Goal: Task Accomplishment & Management: Use online tool/utility

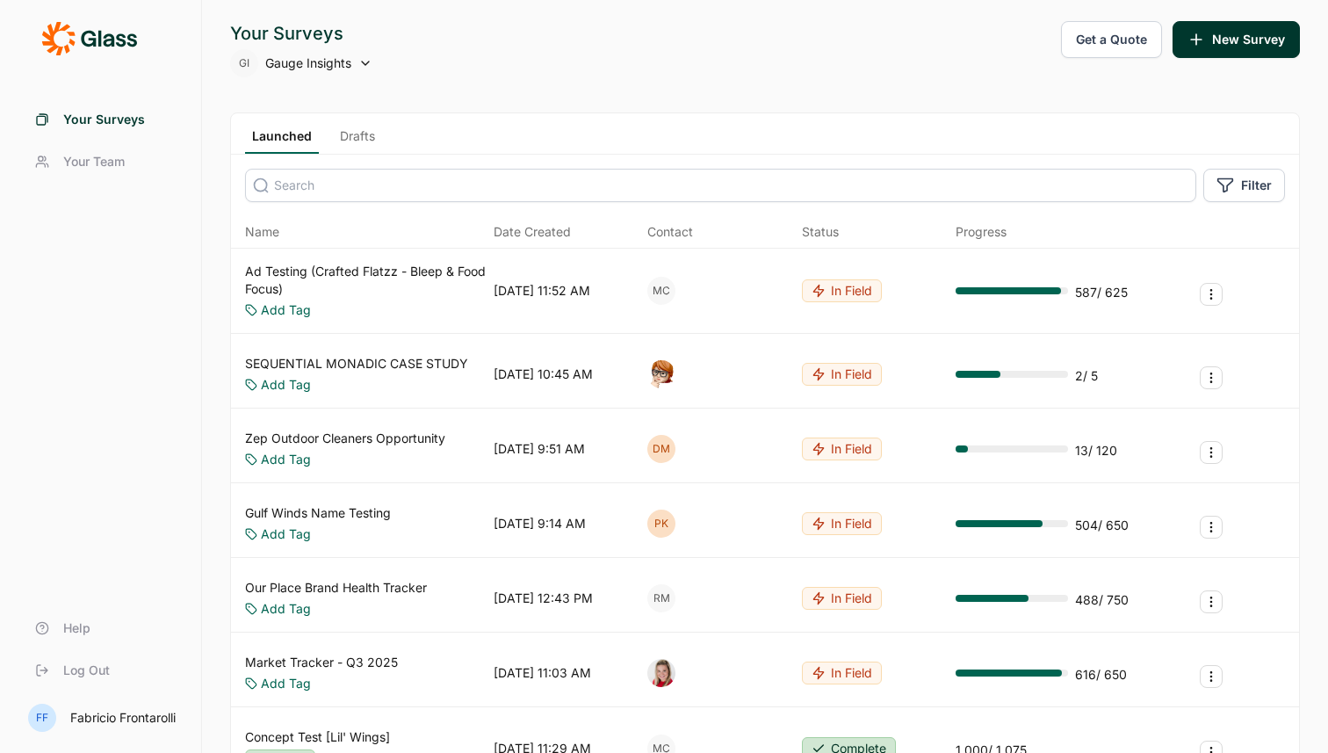
click at [654, 74] on div "Your Surveys GI Gauge Insights Get a Quote New Survey" at bounding box center [765, 49] width 1070 height 56
click at [346, 264] on link "Ad Testing (Crafted Flatzz - Bleep & Food Focus)" at bounding box center [366, 280] width 242 height 35
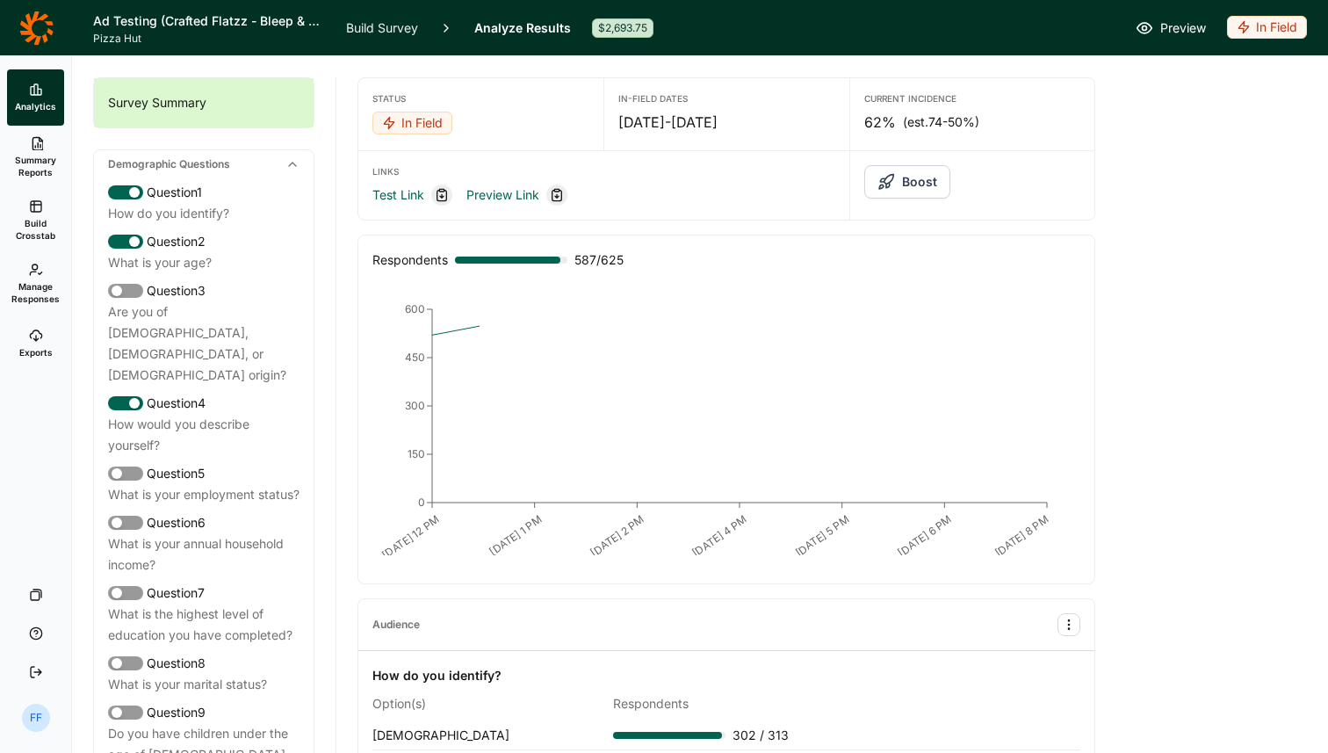
click at [29, 148] on icon at bounding box center [36, 143] width 14 height 14
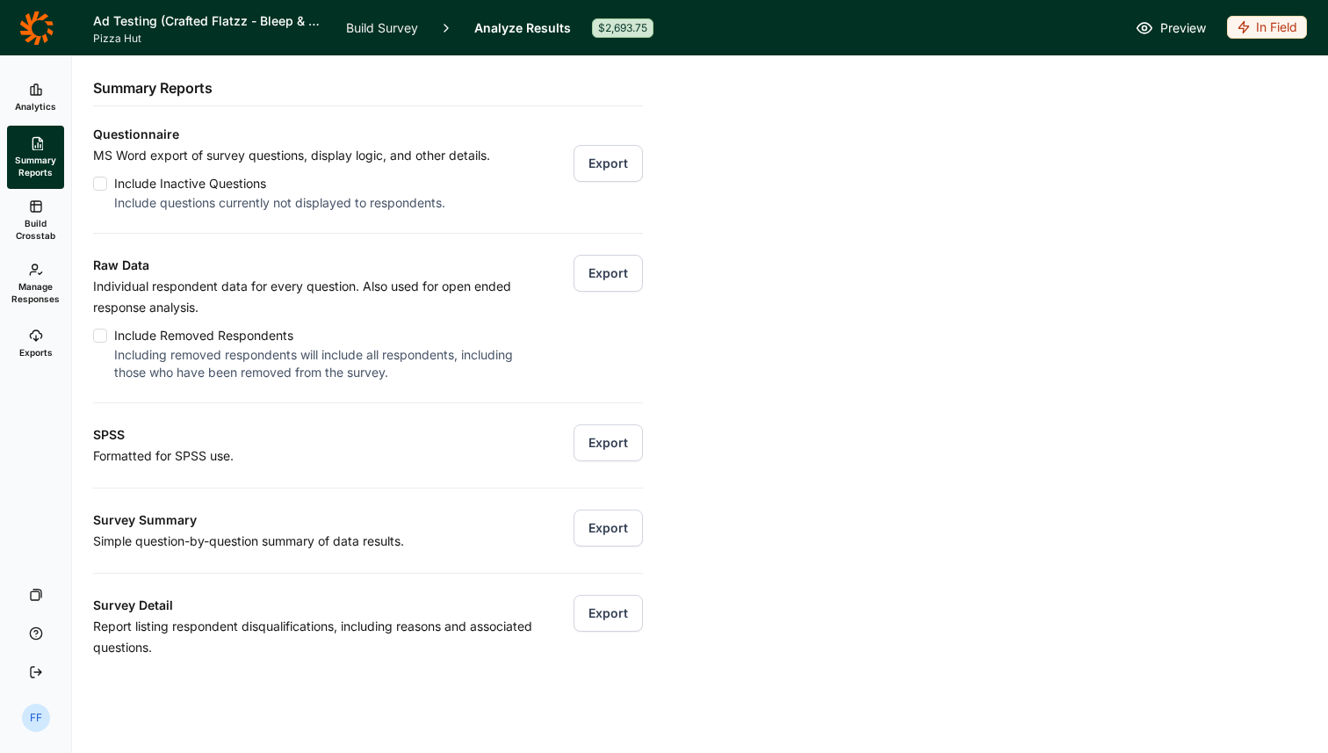
click at [25, 207] on link "Build Crosstab" at bounding box center [35, 220] width 57 height 63
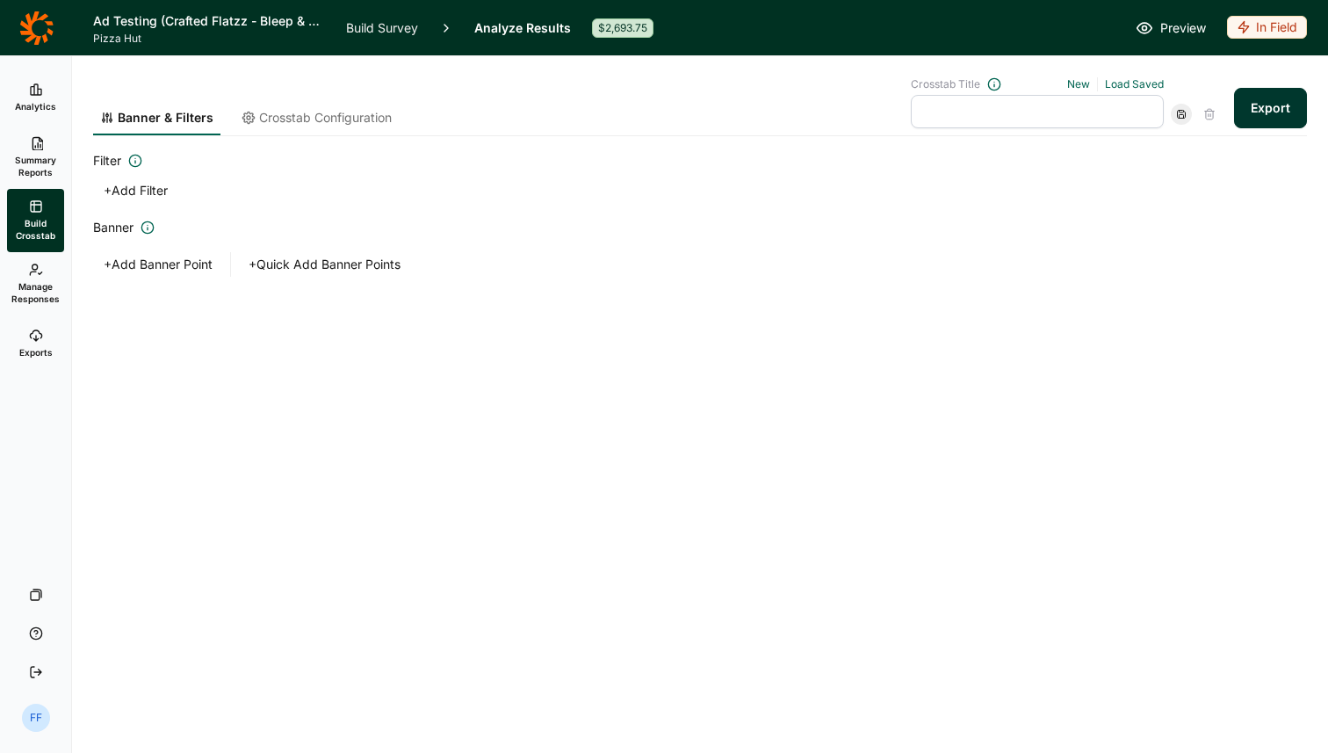
click at [35, 263] on icon at bounding box center [36, 270] width 14 height 14
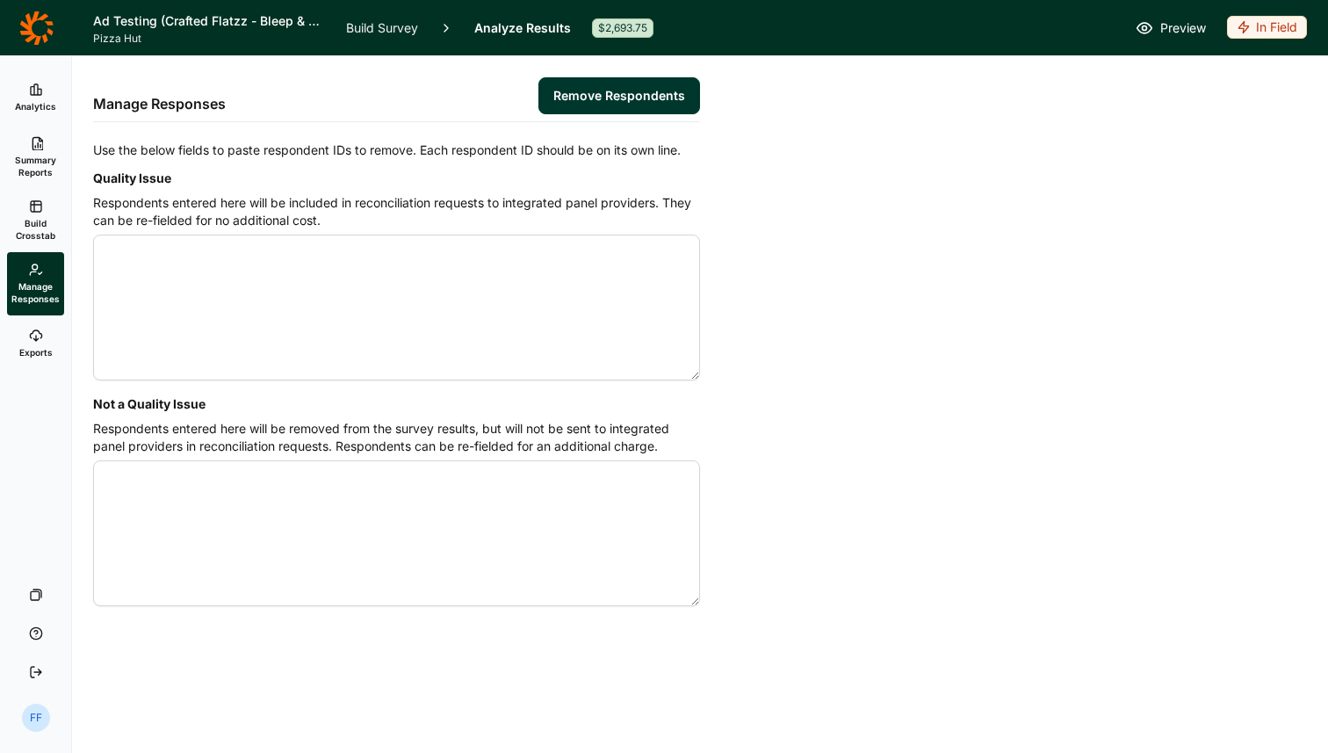
click at [36, 327] on link "Exports" at bounding box center [35, 343] width 57 height 56
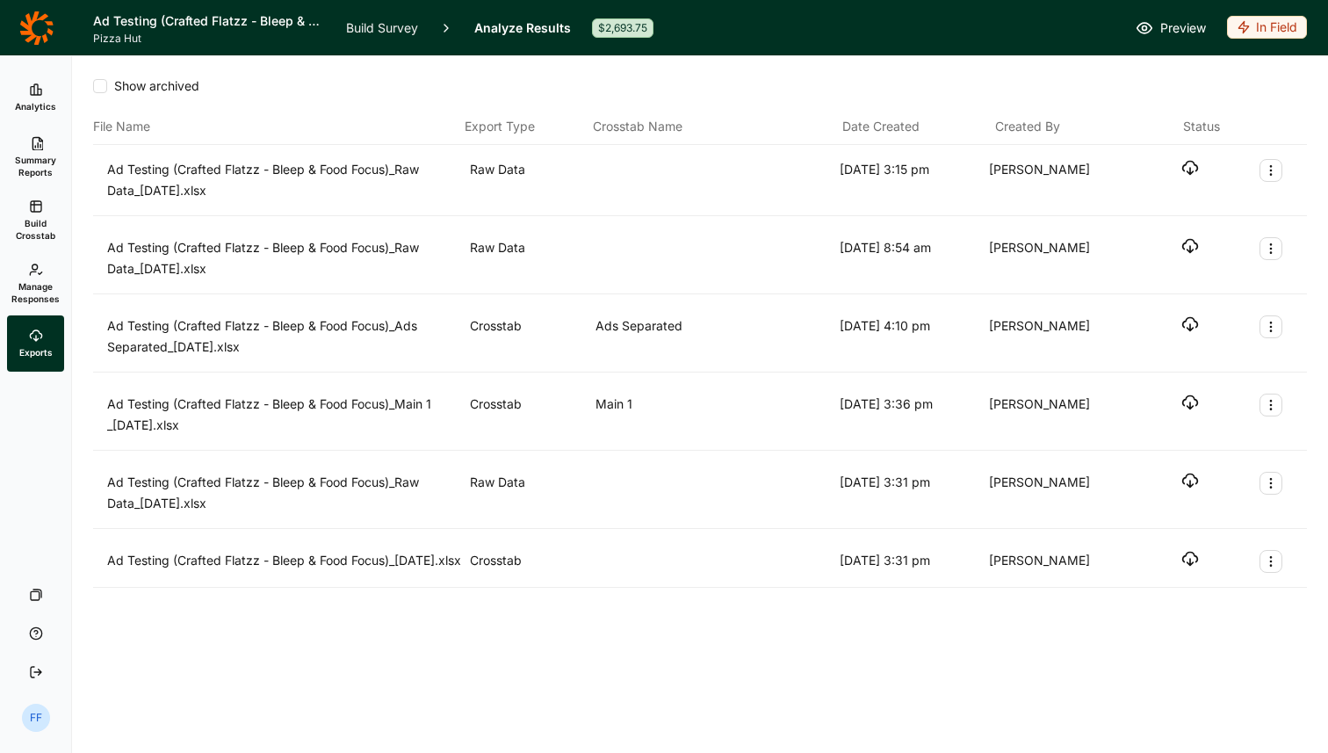
click at [34, 130] on link "Summary Reports" at bounding box center [35, 157] width 57 height 63
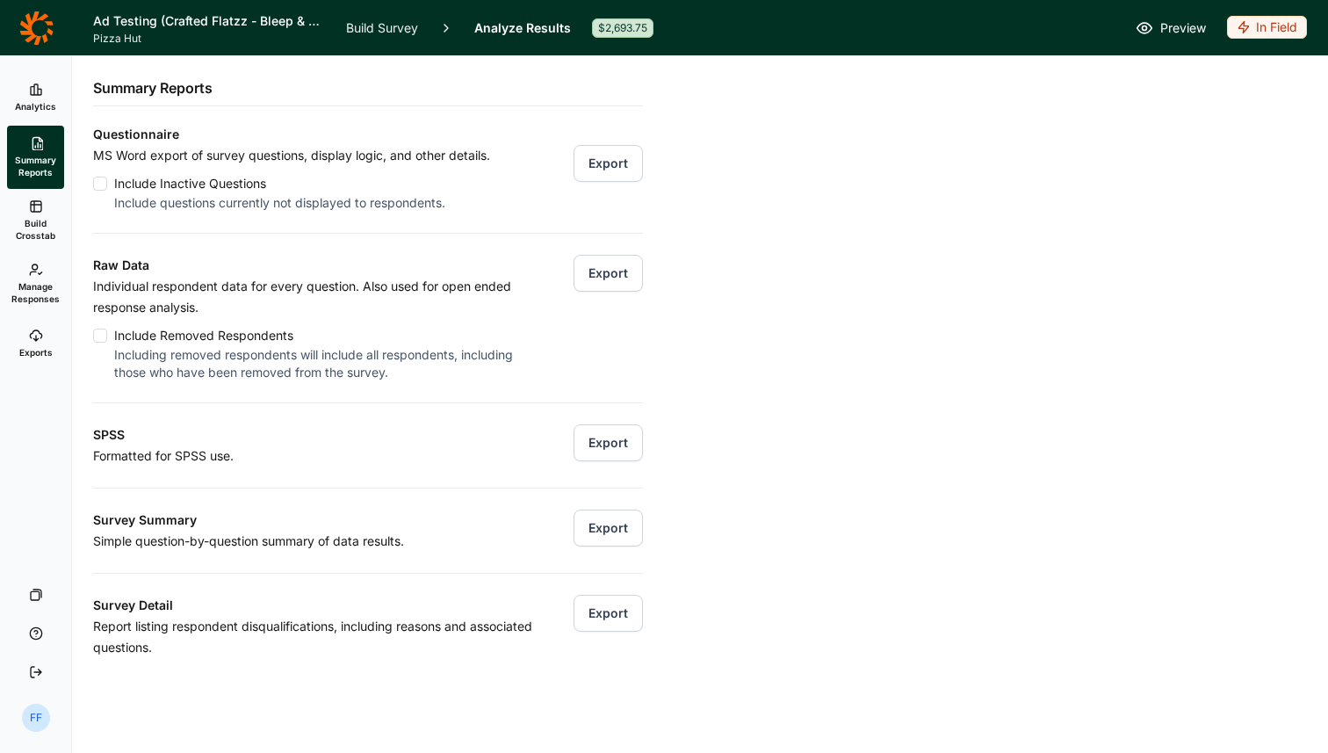
click at [386, 31] on link "Build Survey" at bounding box center [382, 27] width 72 height 55
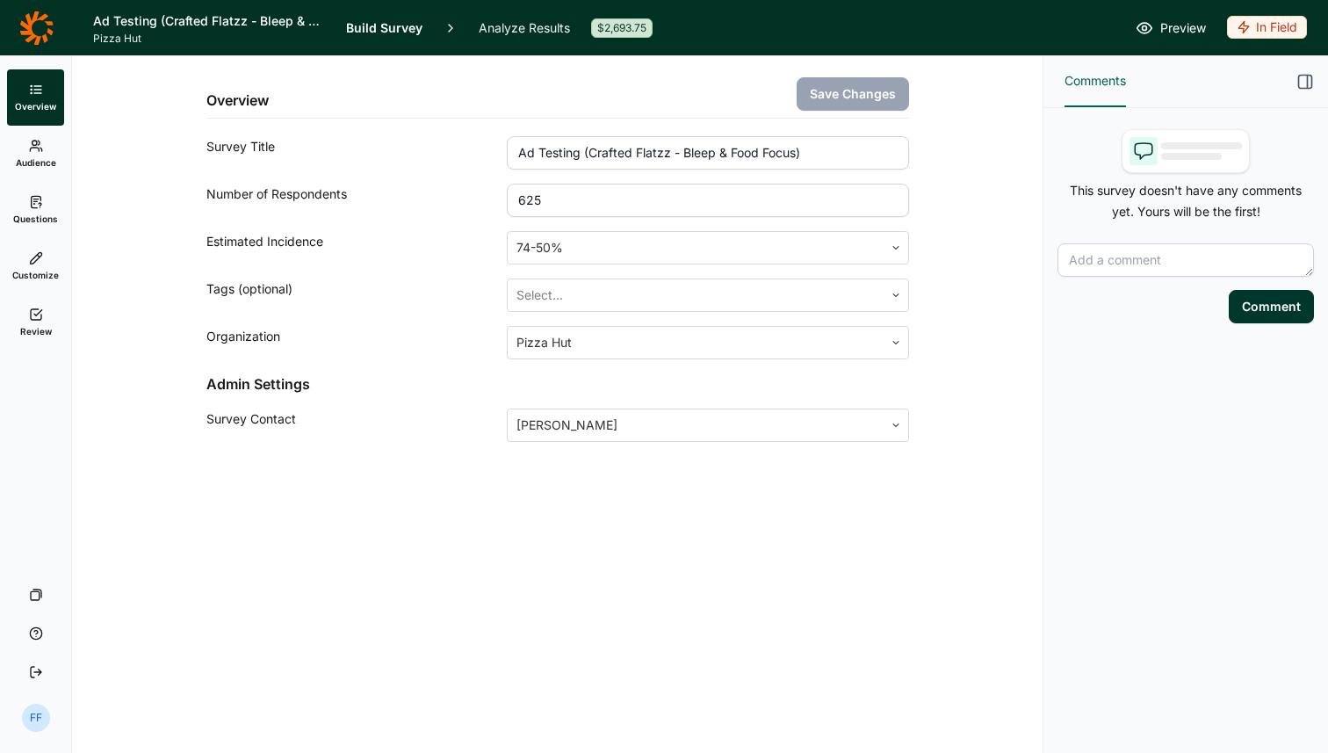
click at [40, 153] on link "Audience" at bounding box center [35, 154] width 57 height 56
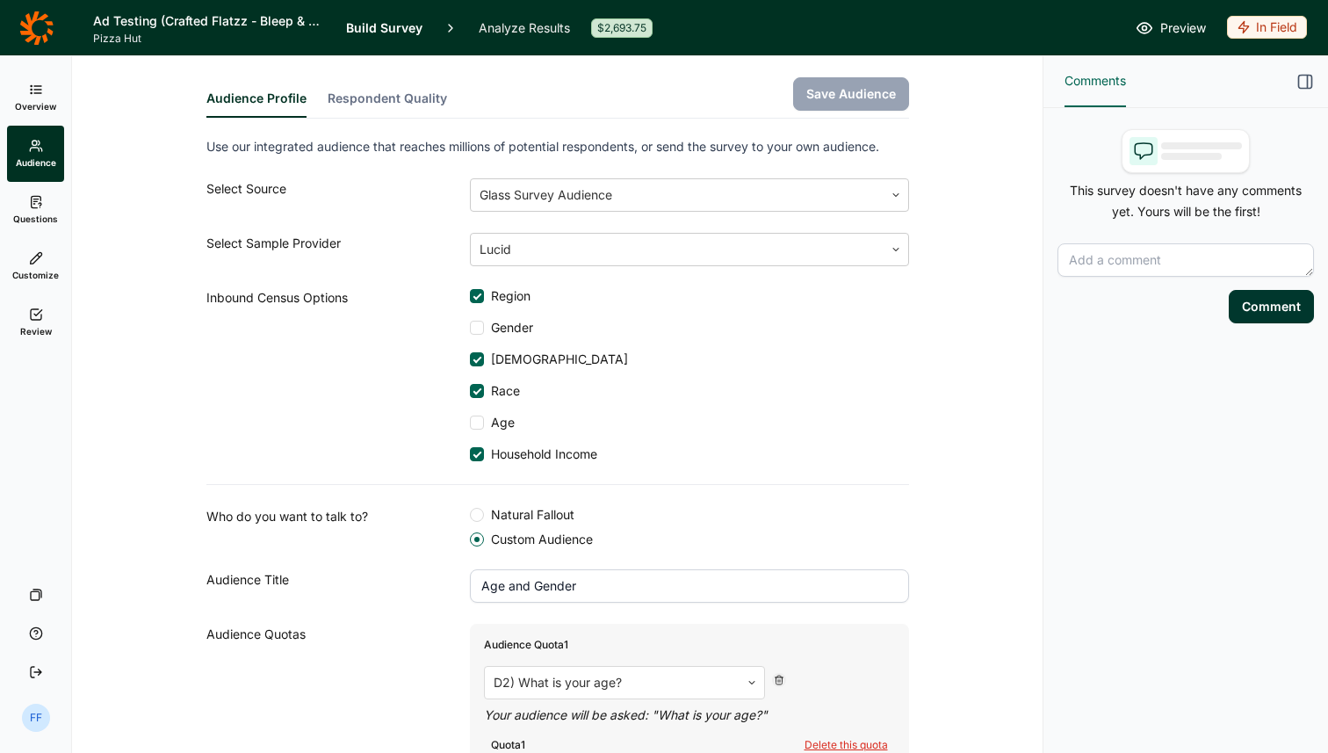
click at [32, 227] on link "Questions" at bounding box center [35, 210] width 57 height 56
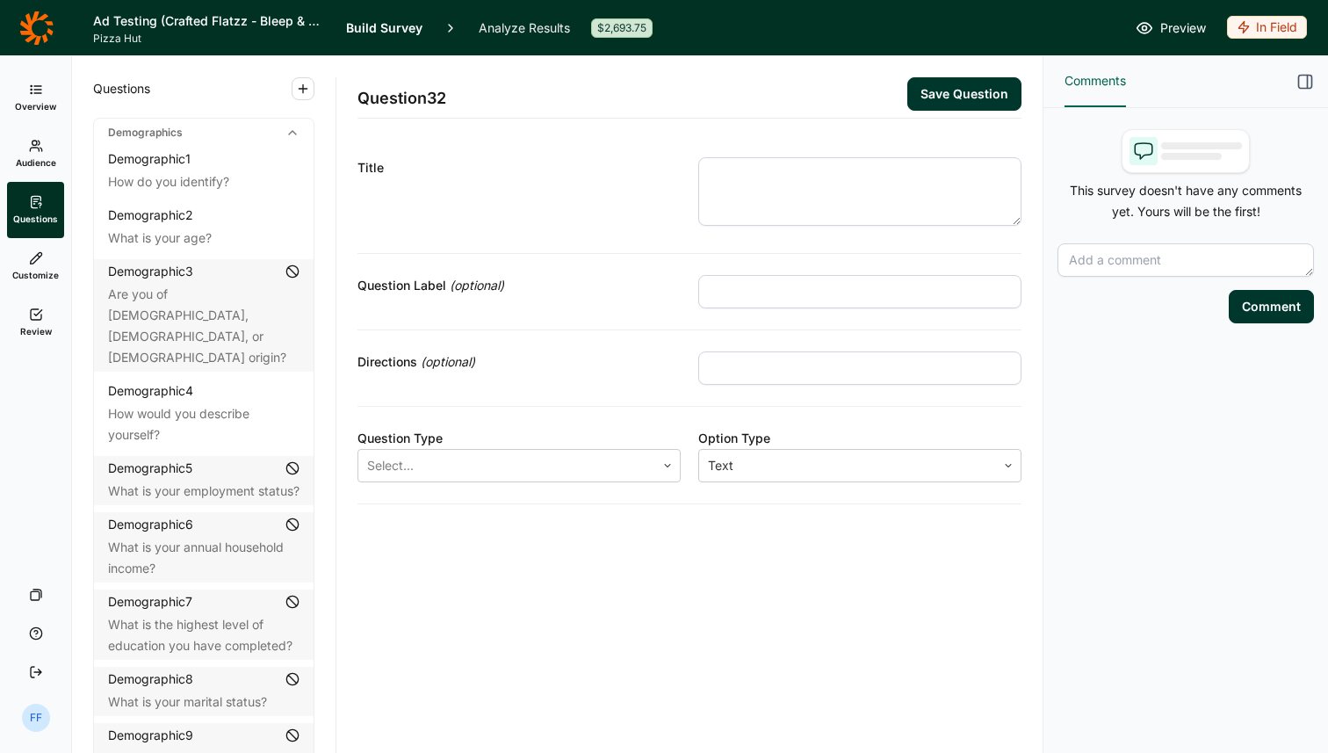
click at [33, 269] on span "Customize" at bounding box center [35, 275] width 47 height 12
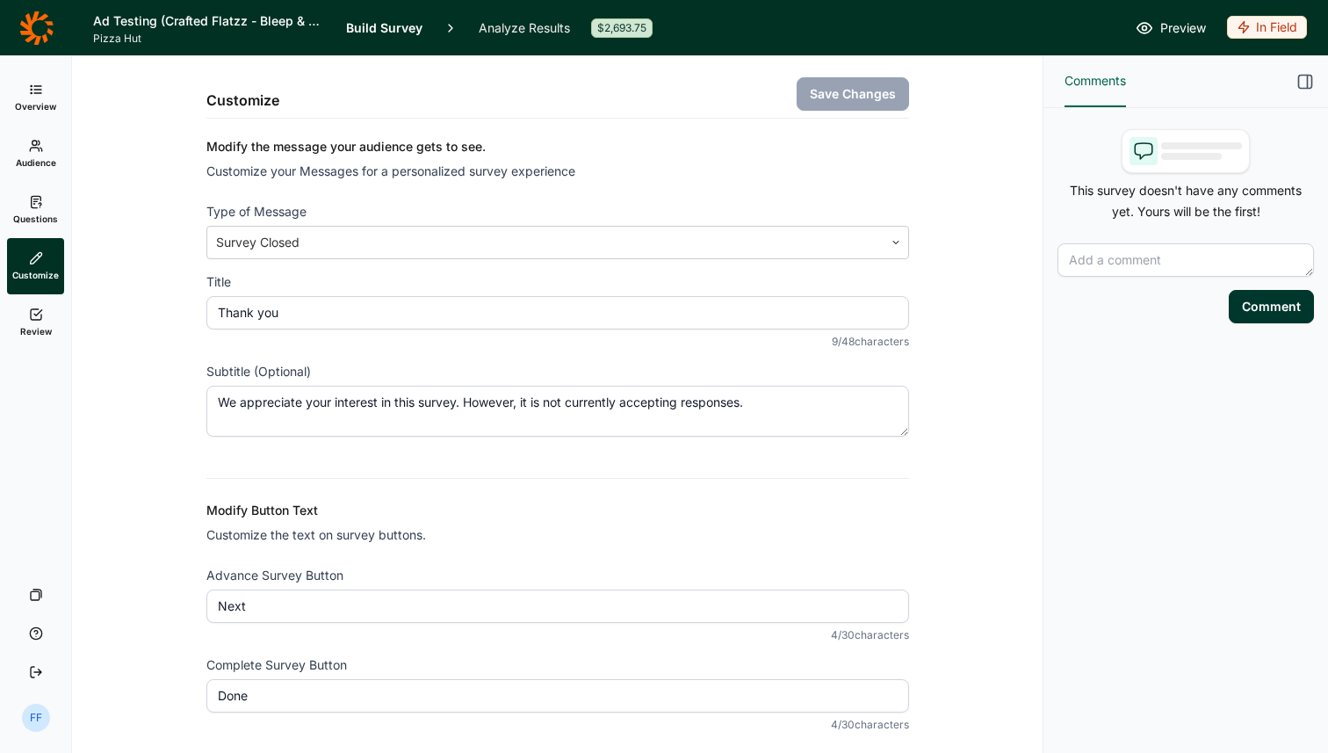
click at [34, 313] on icon at bounding box center [36, 314] width 14 height 14
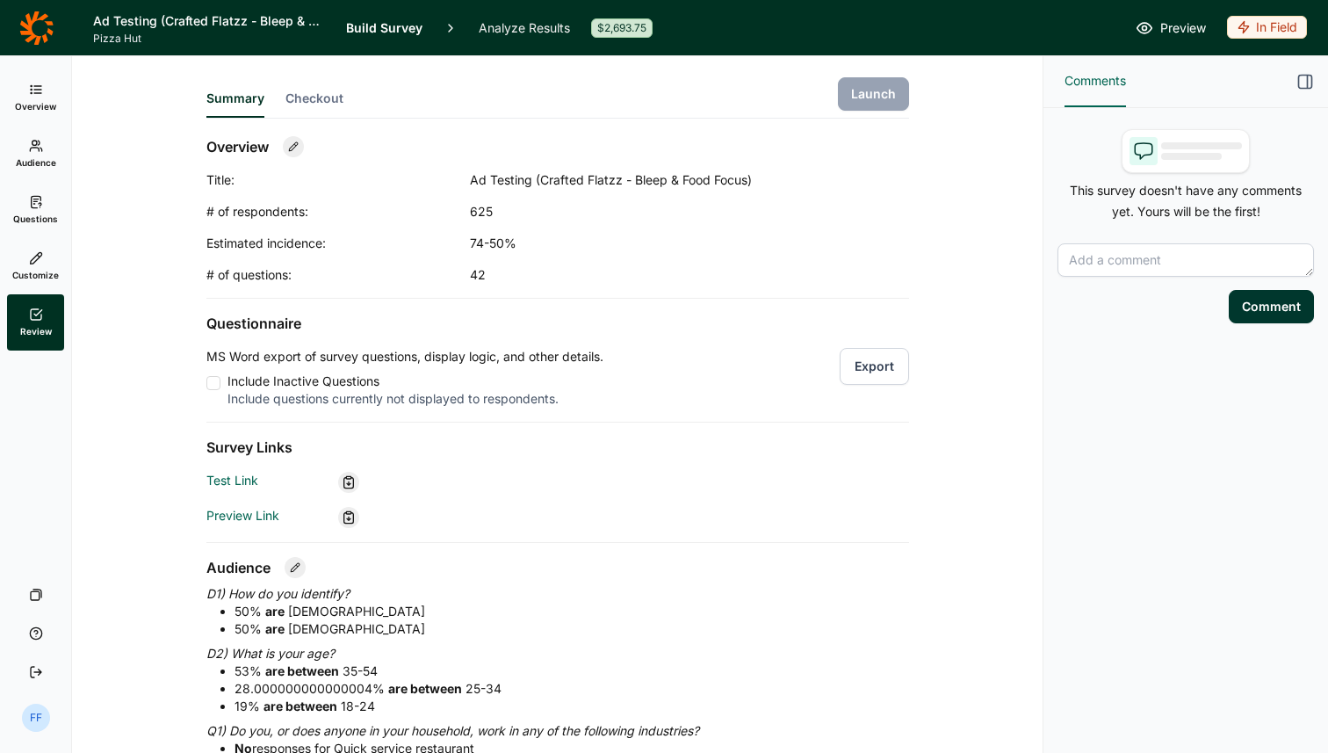
click at [29, 62] on div "Overview Audience Questions Customize Review Your Surveys Help Log Out FF" at bounding box center [36, 403] width 72 height 697
click at [28, 76] on link "Overview" at bounding box center [35, 97] width 57 height 56
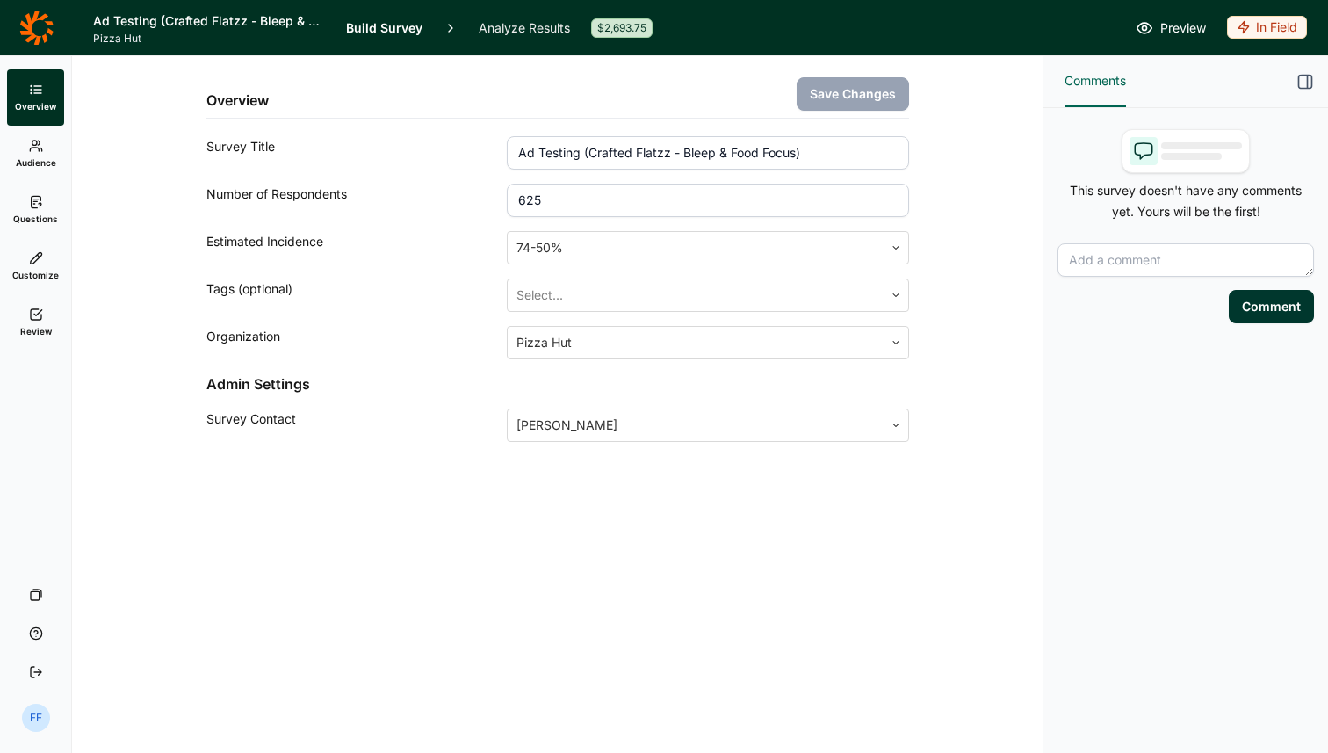
click at [28, 35] on icon at bounding box center [36, 28] width 34 height 35
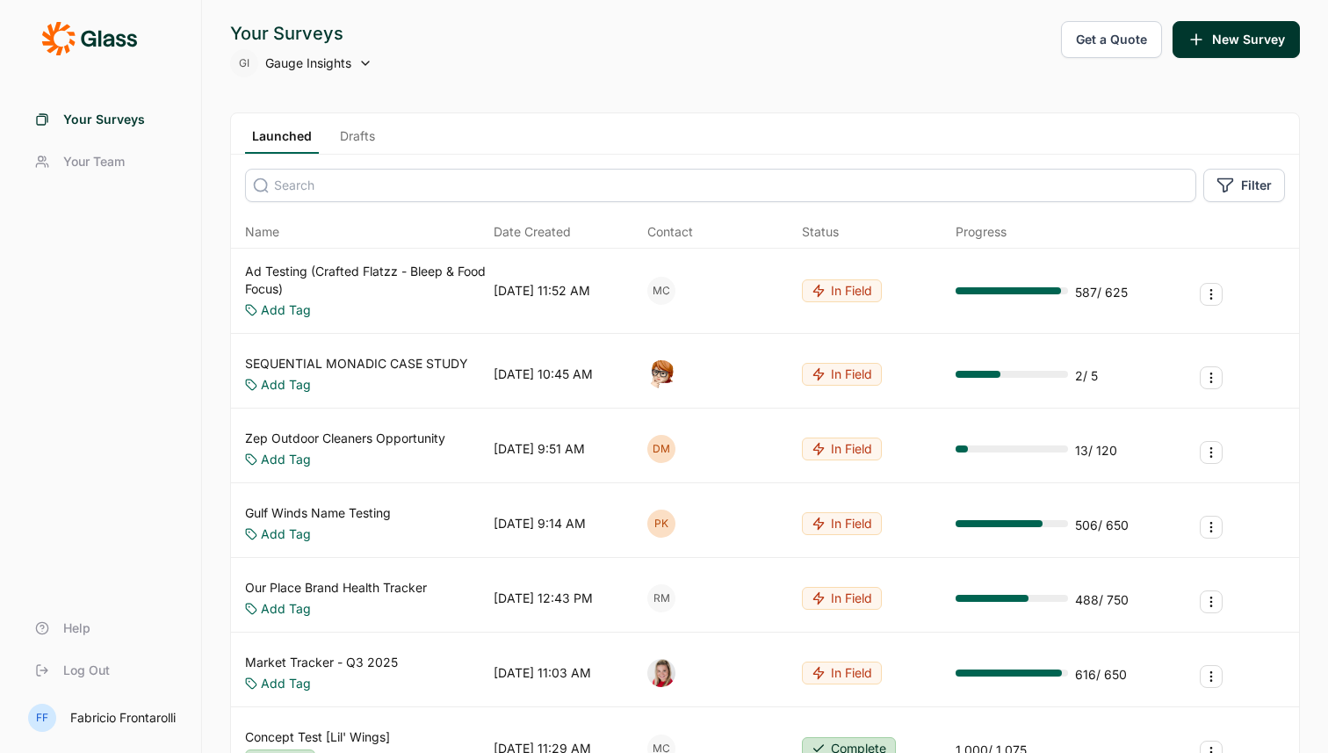
click at [701, 37] on div "Your Surveys GI Gauge Insights Get a Quote New Survey" at bounding box center [765, 49] width 1070 height 56
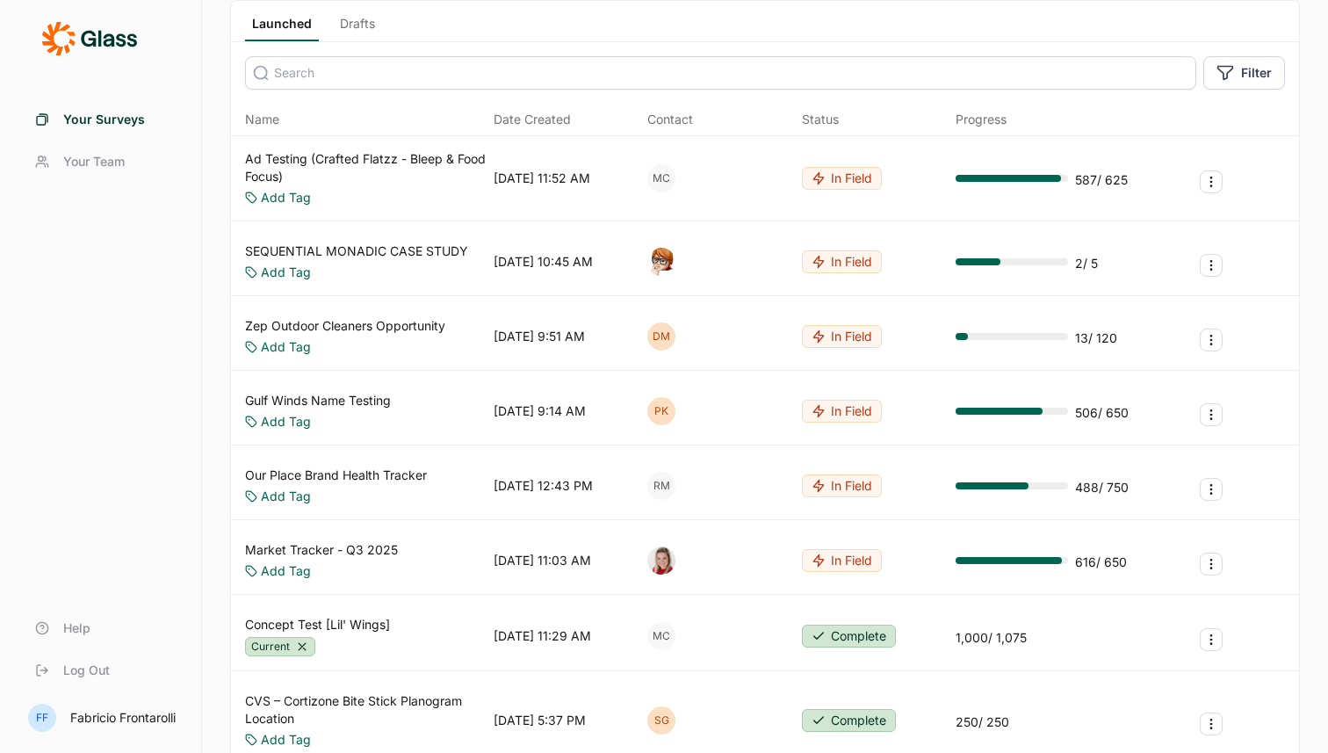
scroll to position [118, 0]
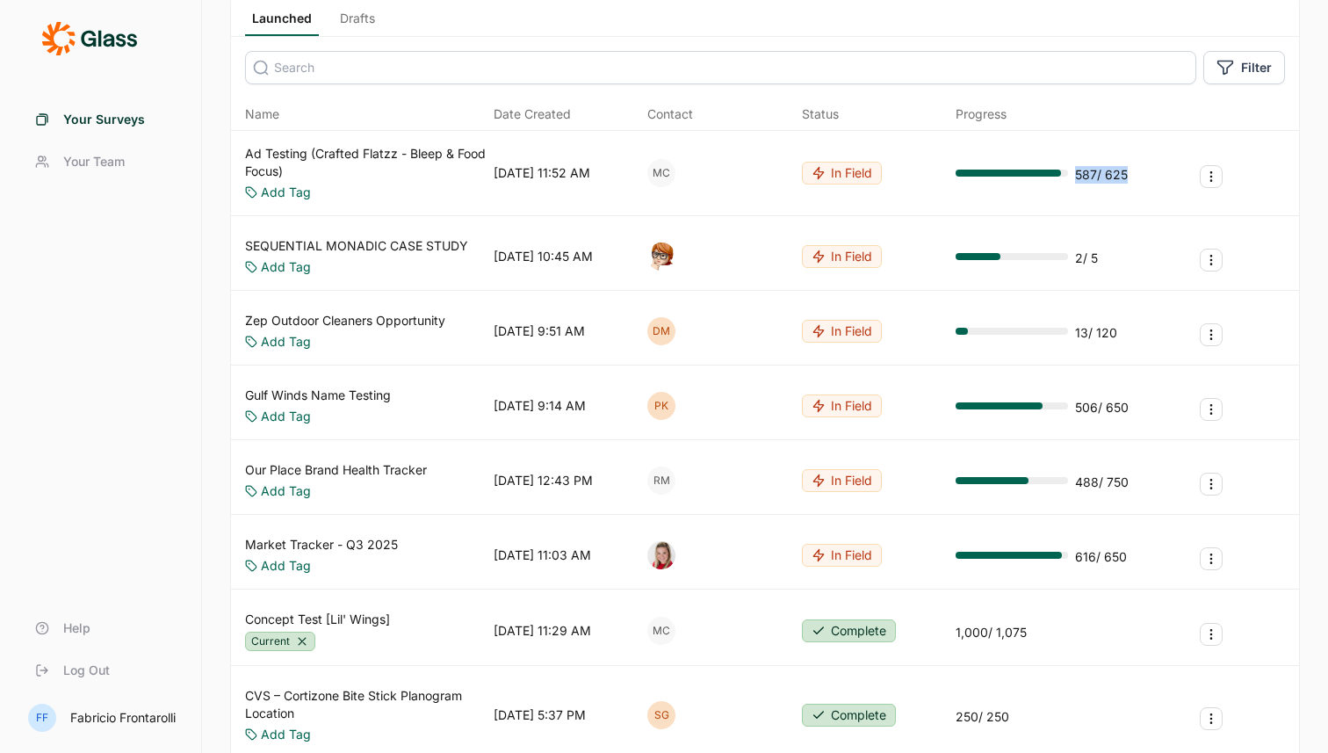
drag, startPoint x: 1075, startPoint y: 178, endPoint x: 1135, endPoint y: 179, distance: 59.7
click at [1135, 179] on div "Ad Testing (Crafted Flatzz - Bleep & Food Focus) Add Tag 08/12/2025, 11:52 AM M…" at bounding box center [765, 173] width 1068 height 85
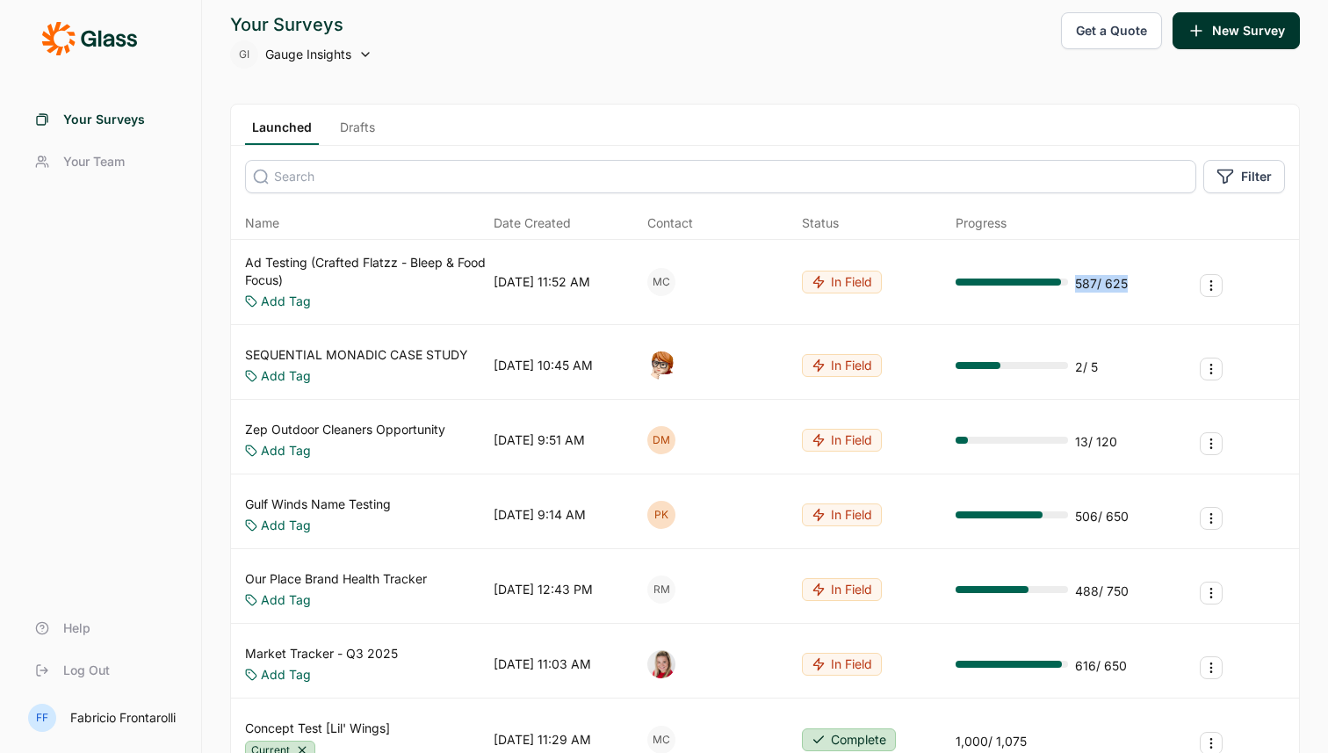
scroll to position [0, 0]
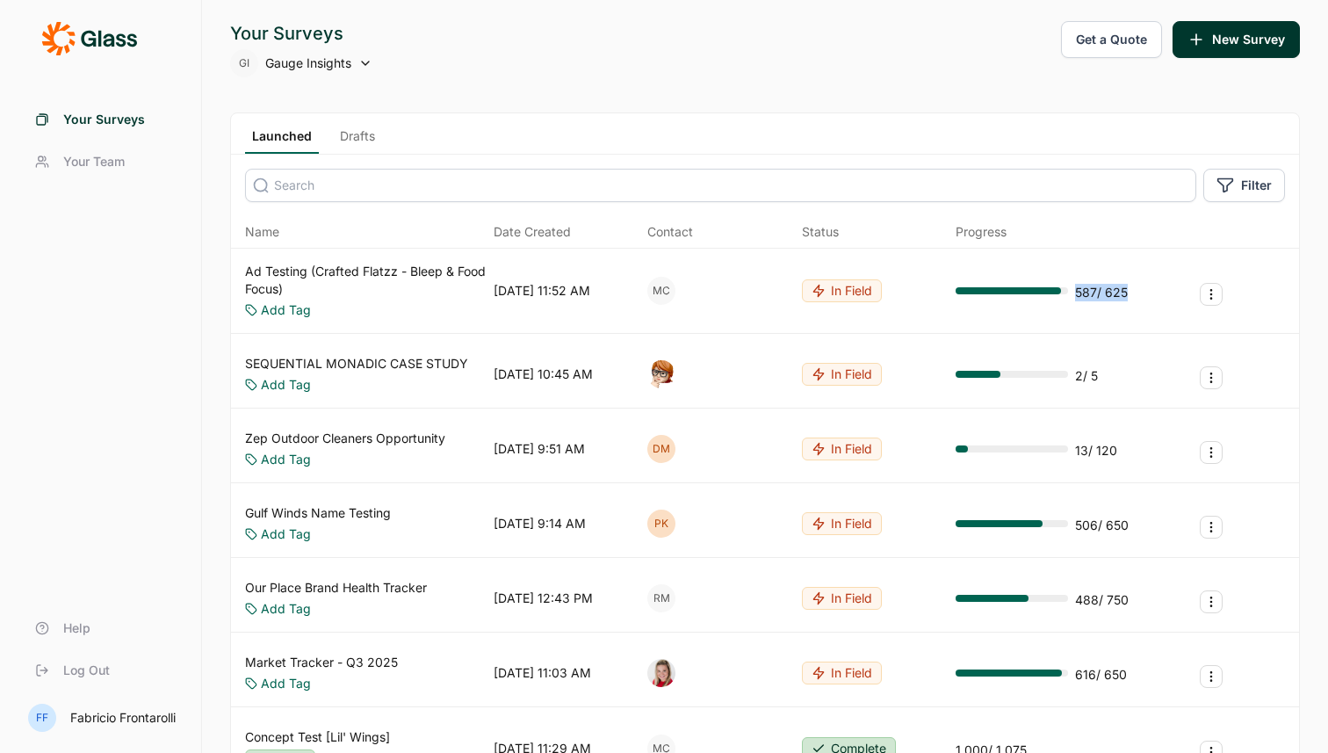
click at [1115, 299] on div "587 / 625" at bounding box center [1101, 293] width 53 height 18
click at [1110, 297] on div "587 / 625" at bounding box center [1101, 293] width 53 height 18
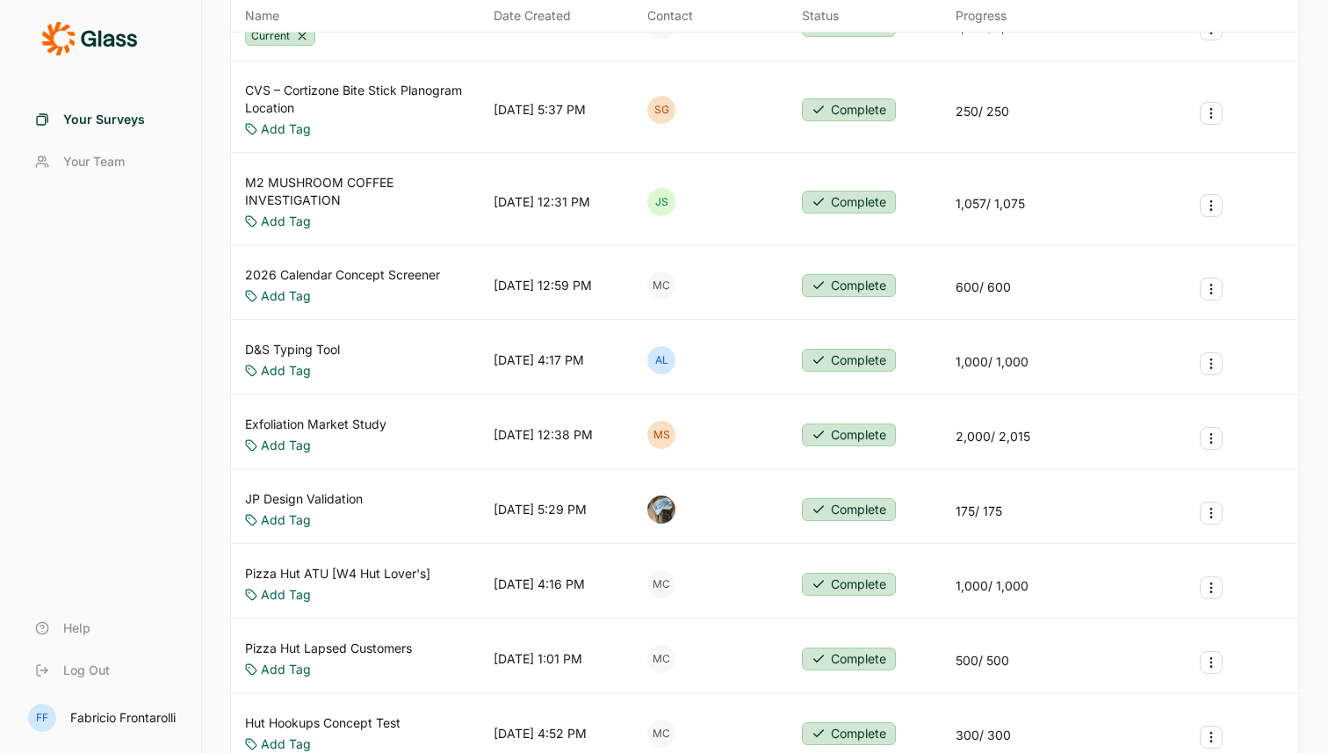
scroll to position [732, 0]
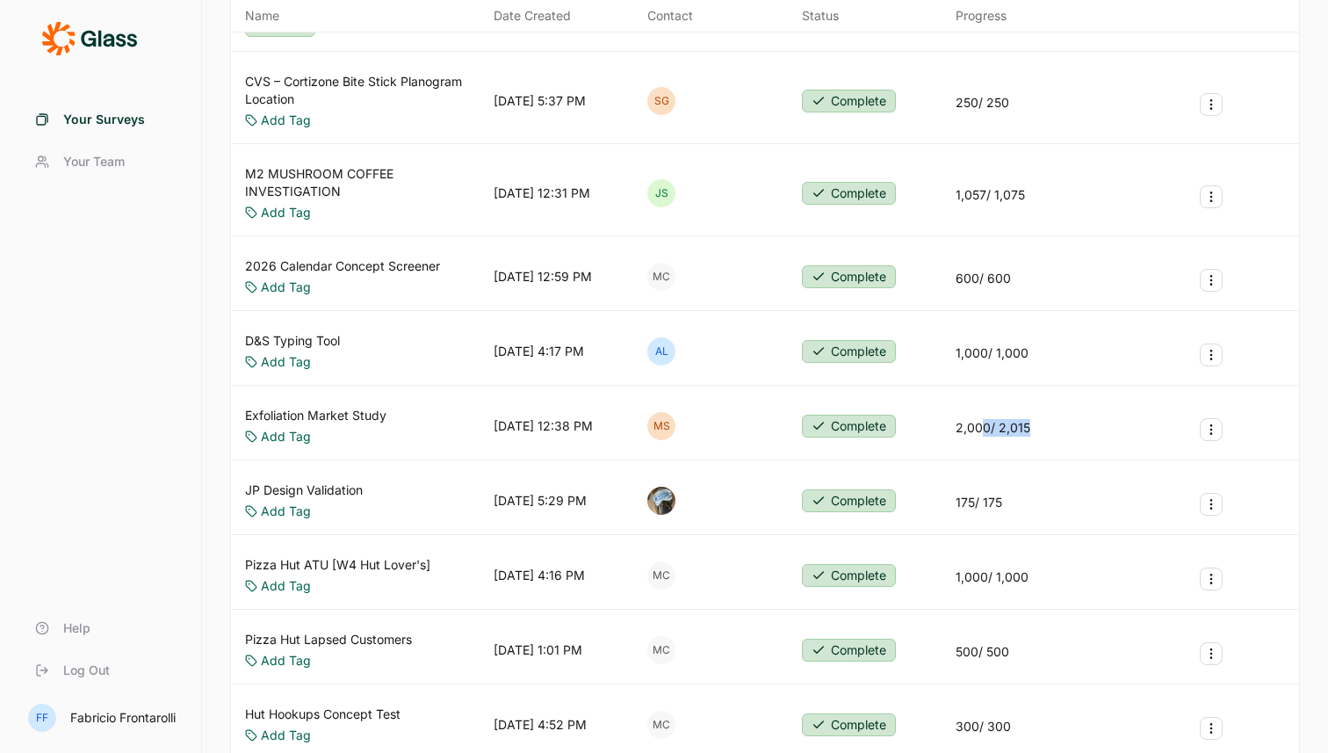
drag, startPoint x: 984, startPoint y: 420, endPoint x: 1067, endPoint y: 422, distance: 83.5
click at [1067, 422] on div "Exfoliation Market Study Add Tag 07/24/2025, 12:38 PM MS Complete 2,000 / 2,015" at bounding box center [765, 427] width 1068 height 68
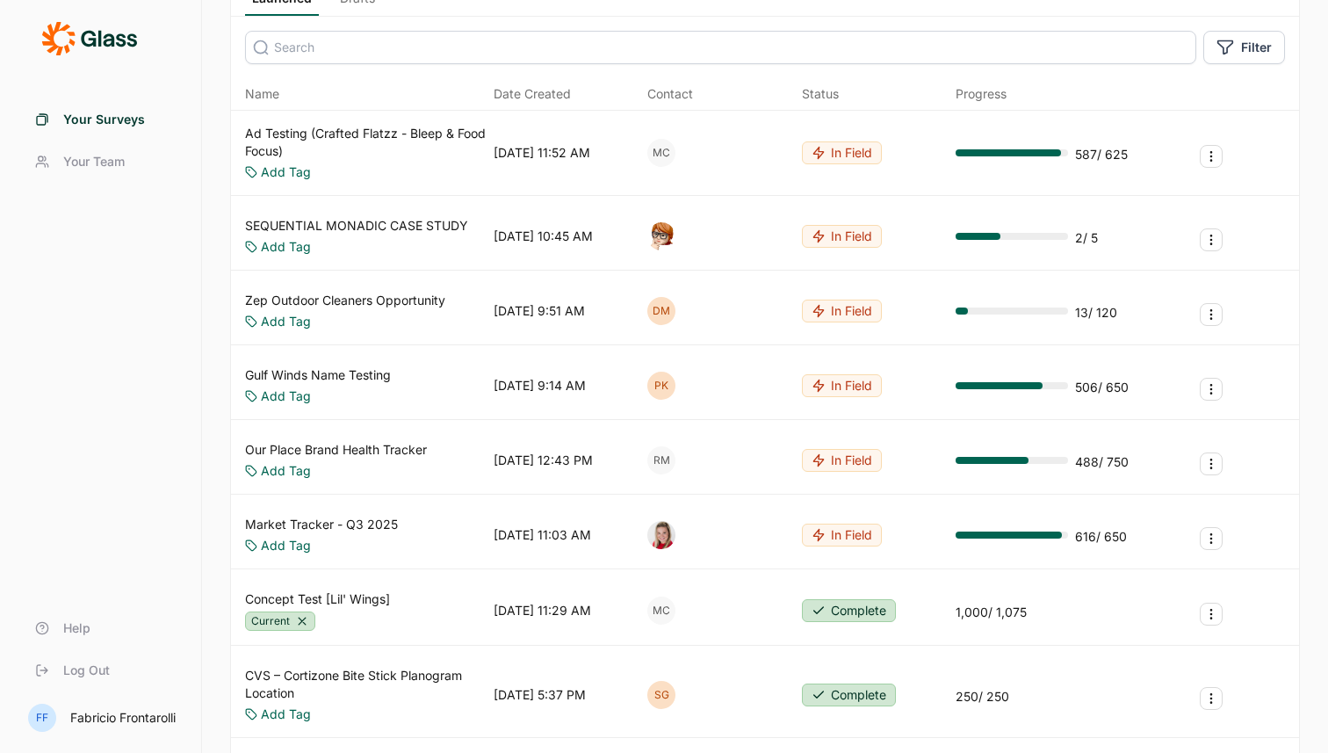
scroll to position [0, 0]
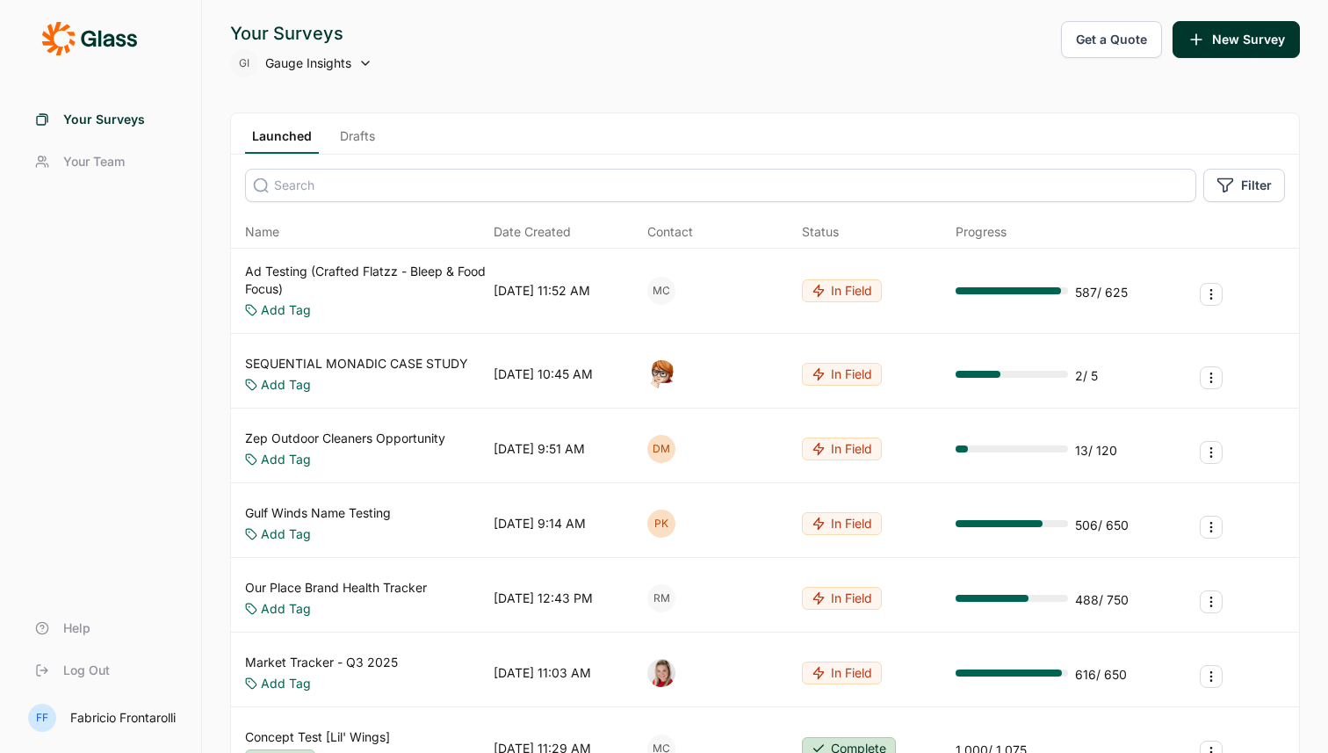
click at [287, 274] on link "Ad Testing (Crafted Flatzz - Bleep & Food Focus)" at bounding box center [366, 280] width 242 height 35
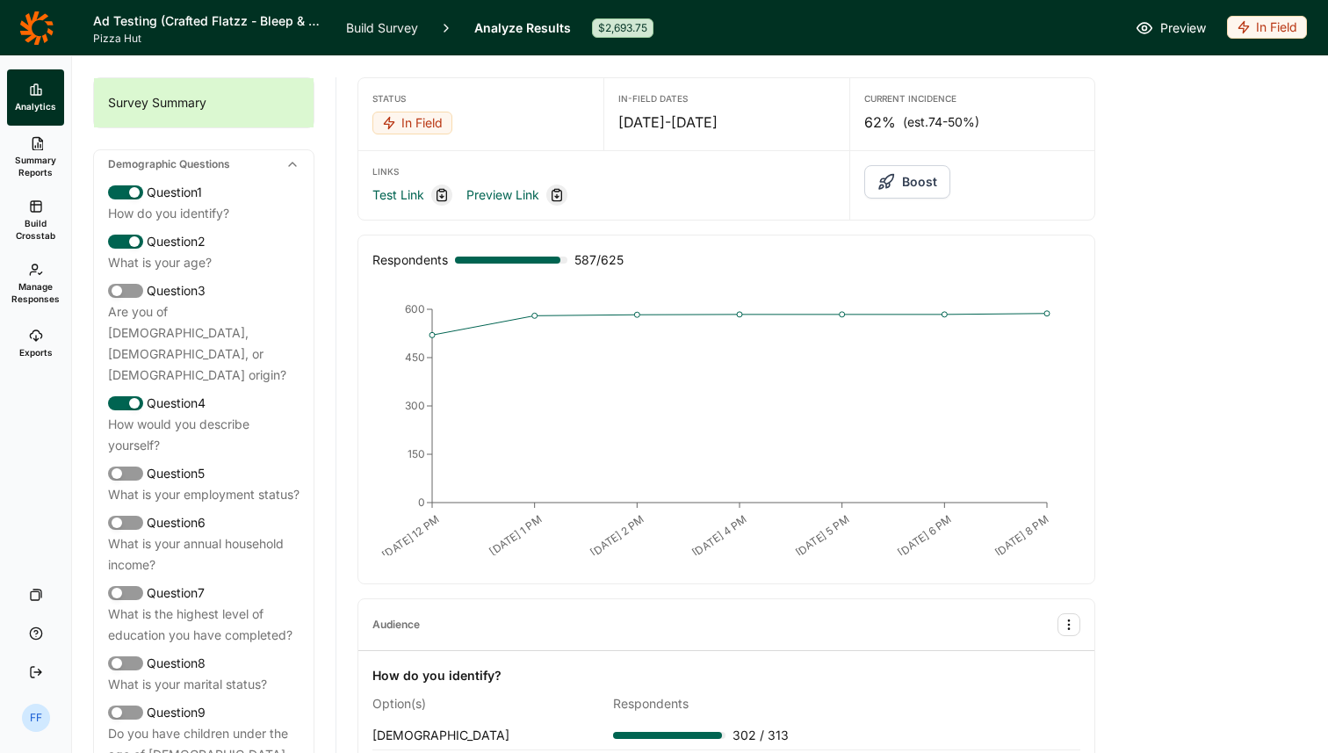
click at [26, 165] on span "Summary Reports" at bounding box center [35, 166] width 43 height 25
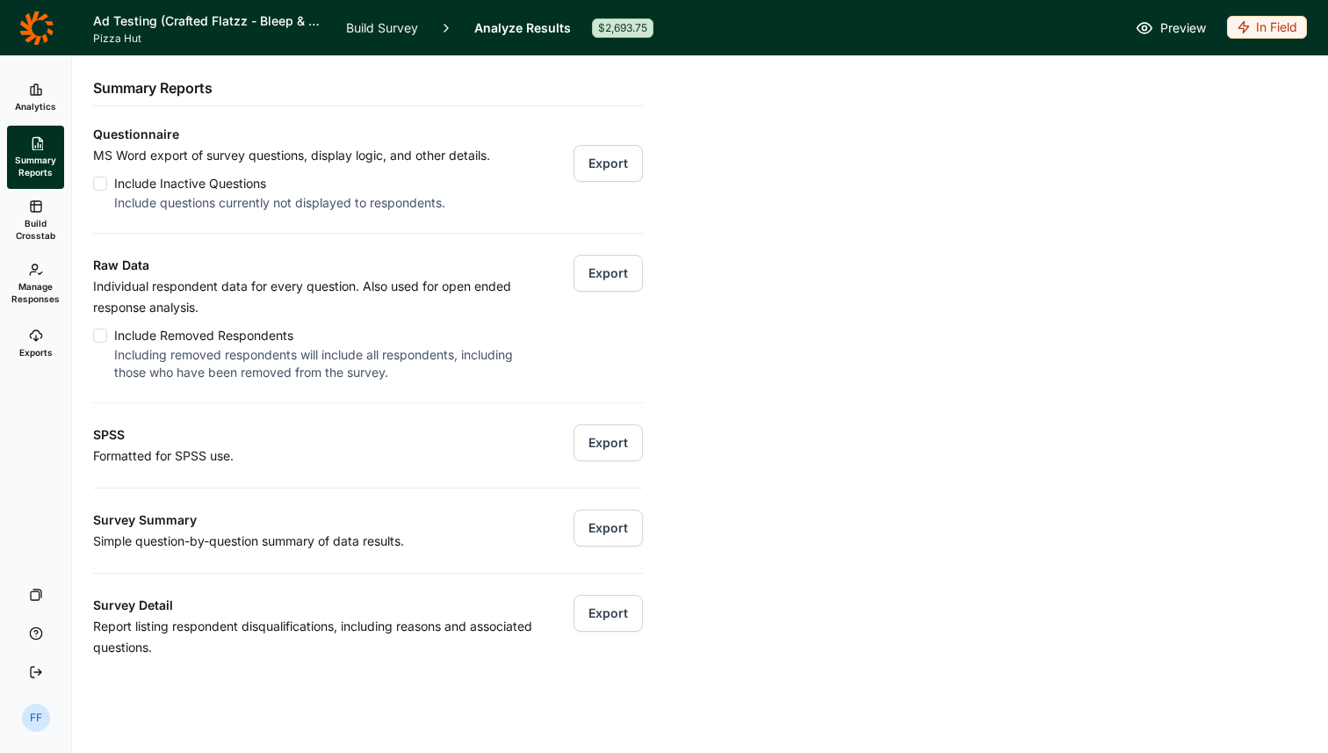
click at [31, 231] on span "Build Crosstab" at bounding box center [35, 229] width 43 height 25
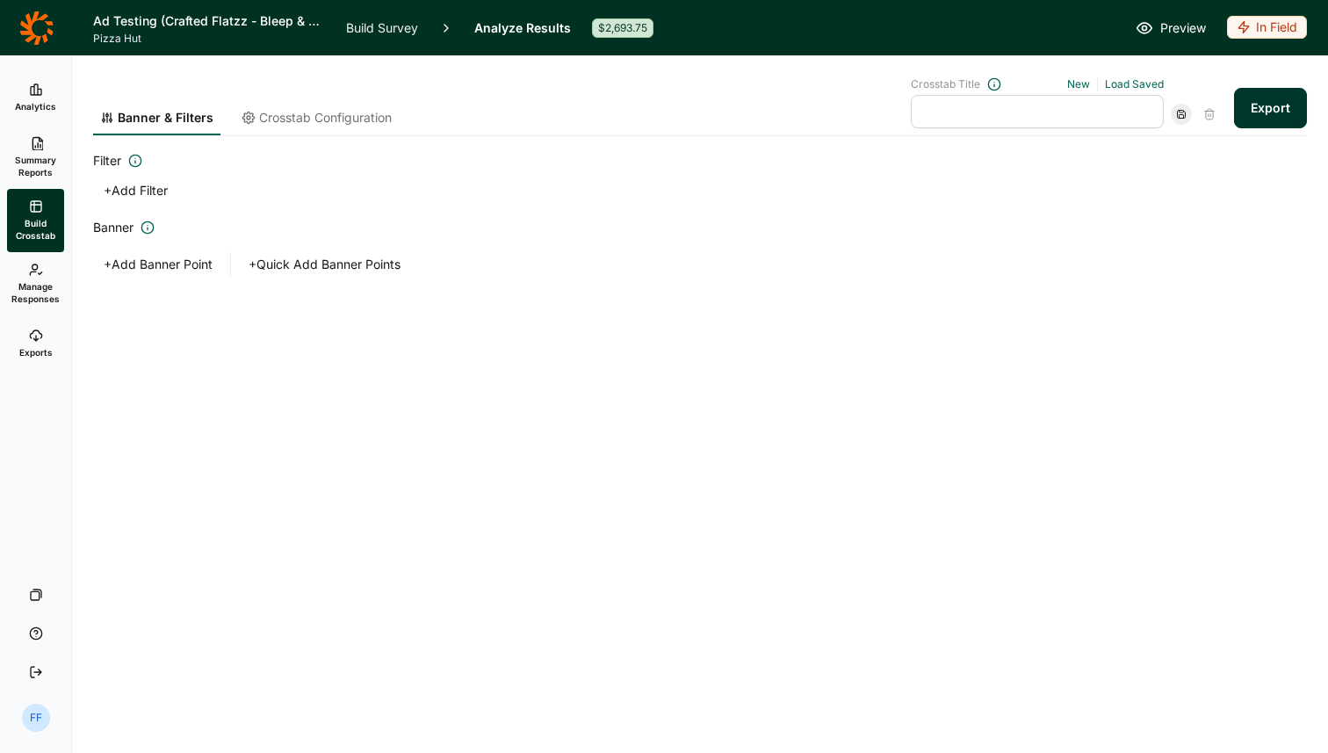
click at [34, 115] on link "Analytics" at bounding box center [35, 97] width 57 height 56
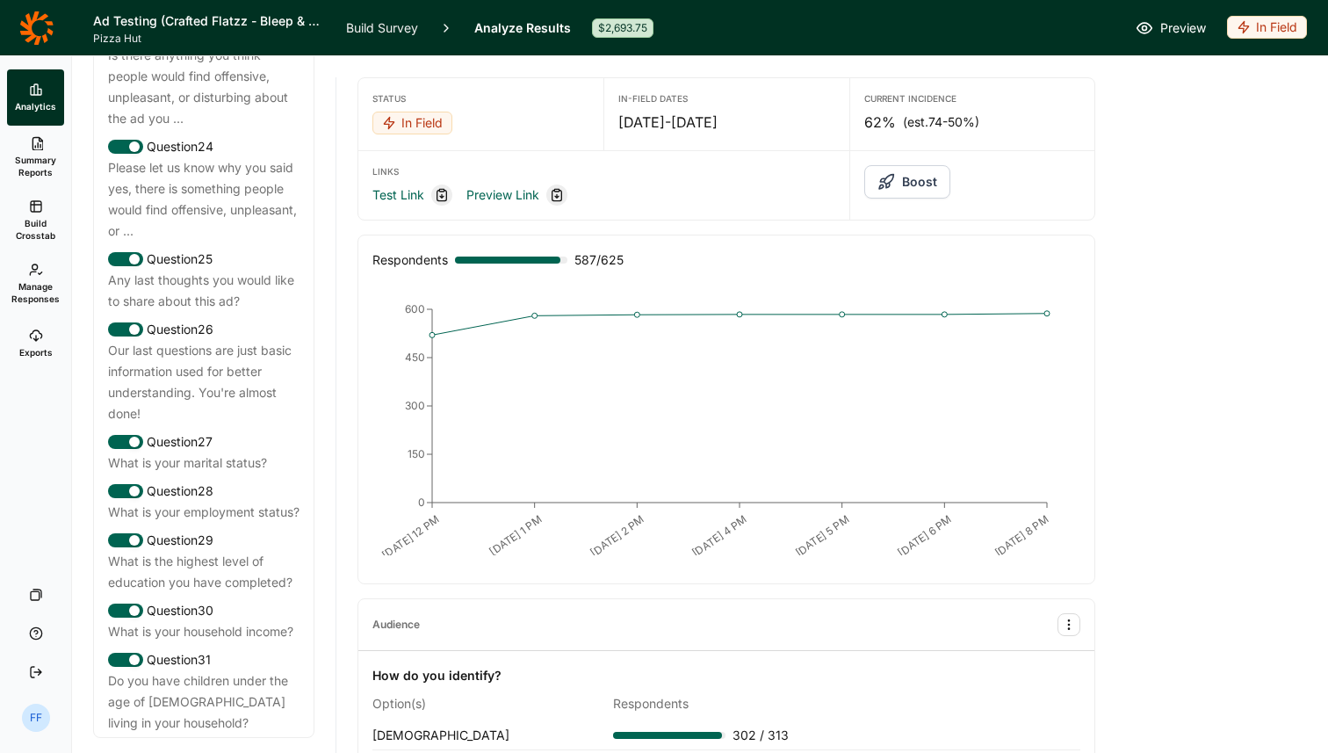
scroll to position [3126, 0]
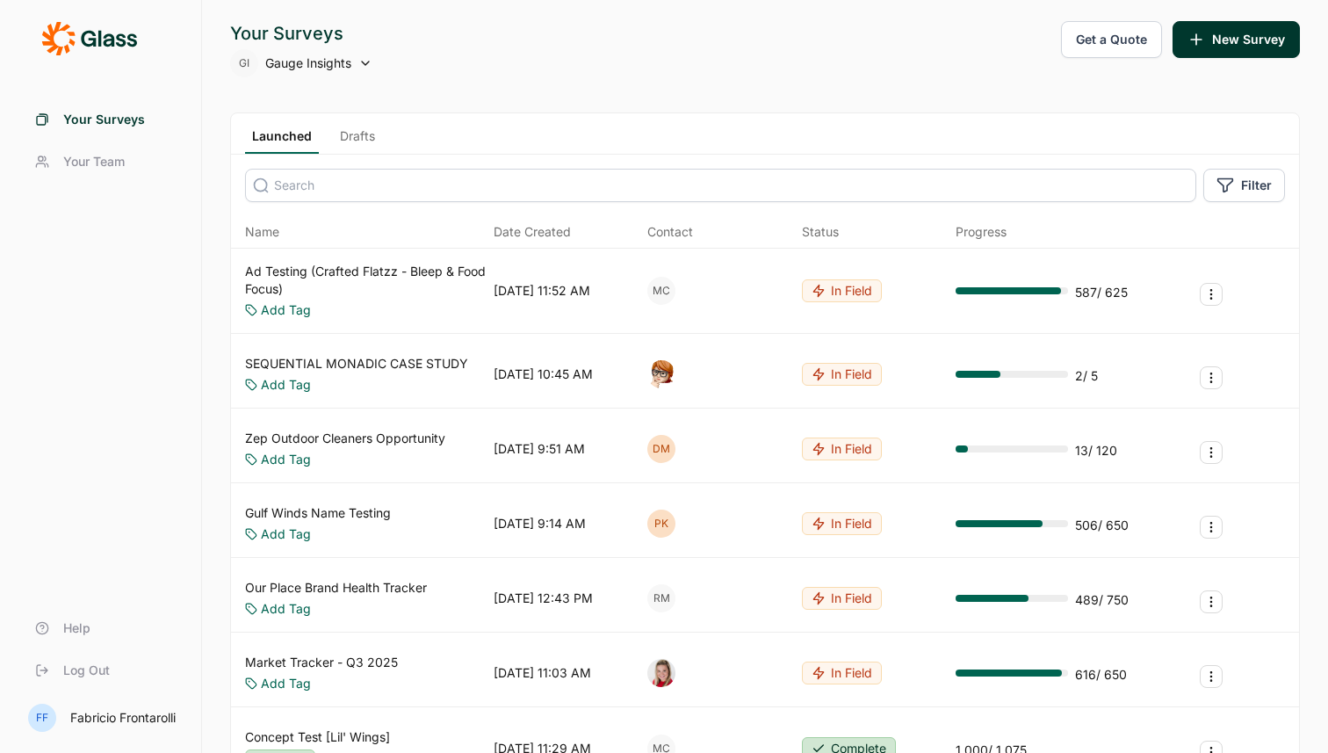
click at [350, 277] on link "Ad Testing (Crafted Flatzz - Bleep & Food Focus)" at bounding box center [366, 280] width 242 height 35
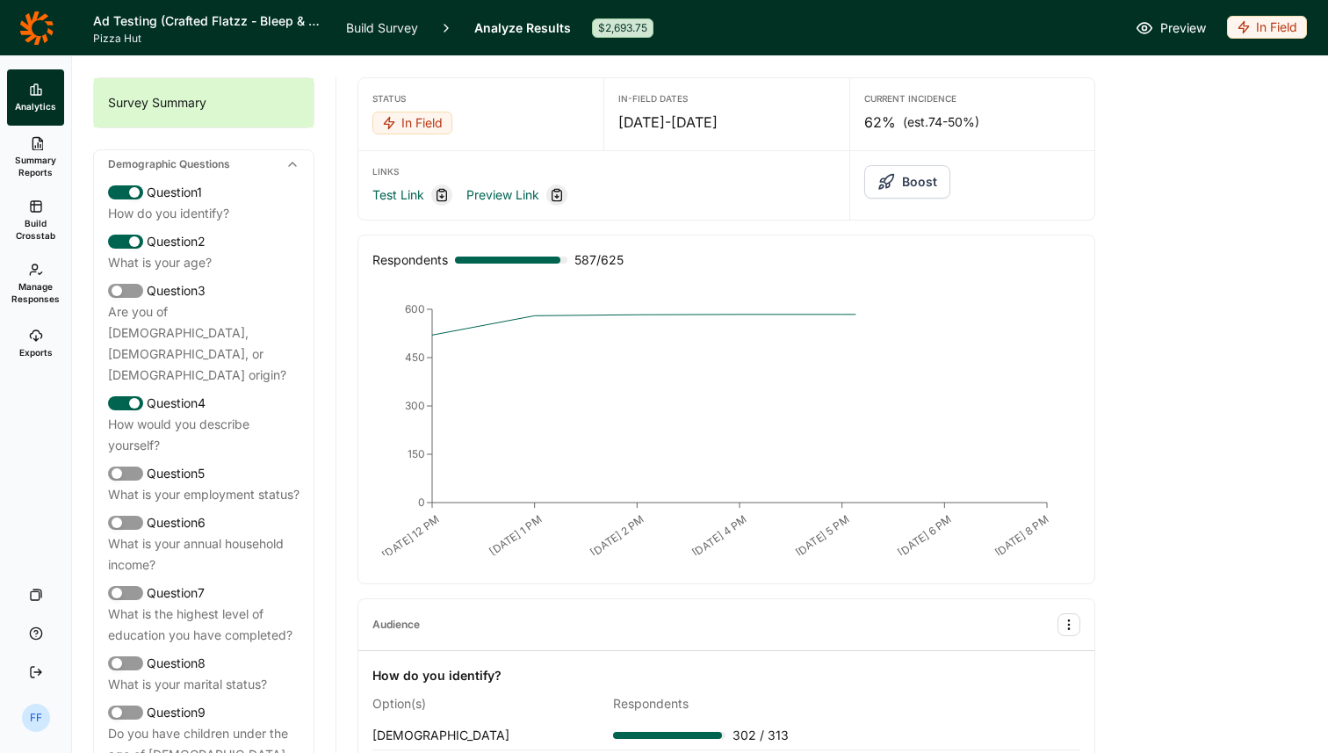
click at [24, 362] on link "Exports" at bounding box center [35, 343] width 57 height 56
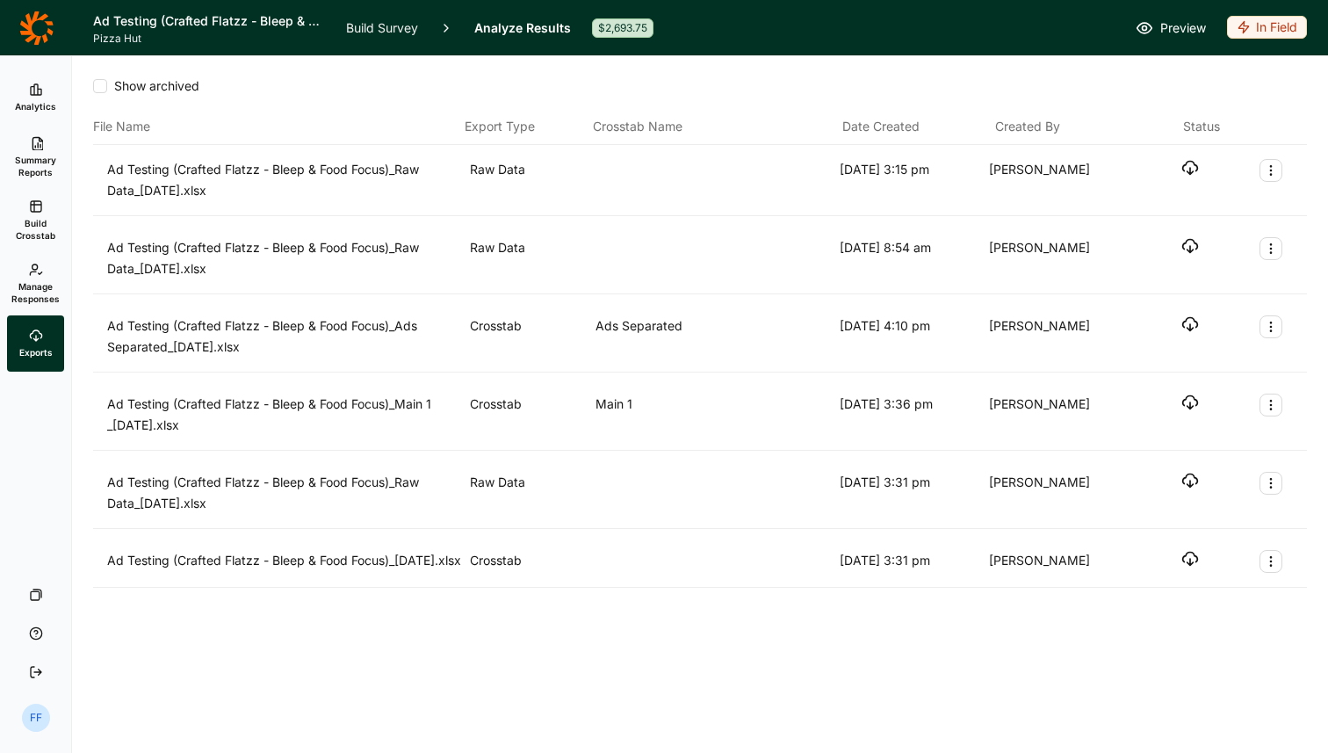
click at [14, 228] on span "Build Crosstab" at bounding box center [35, 229] width 43 height 25
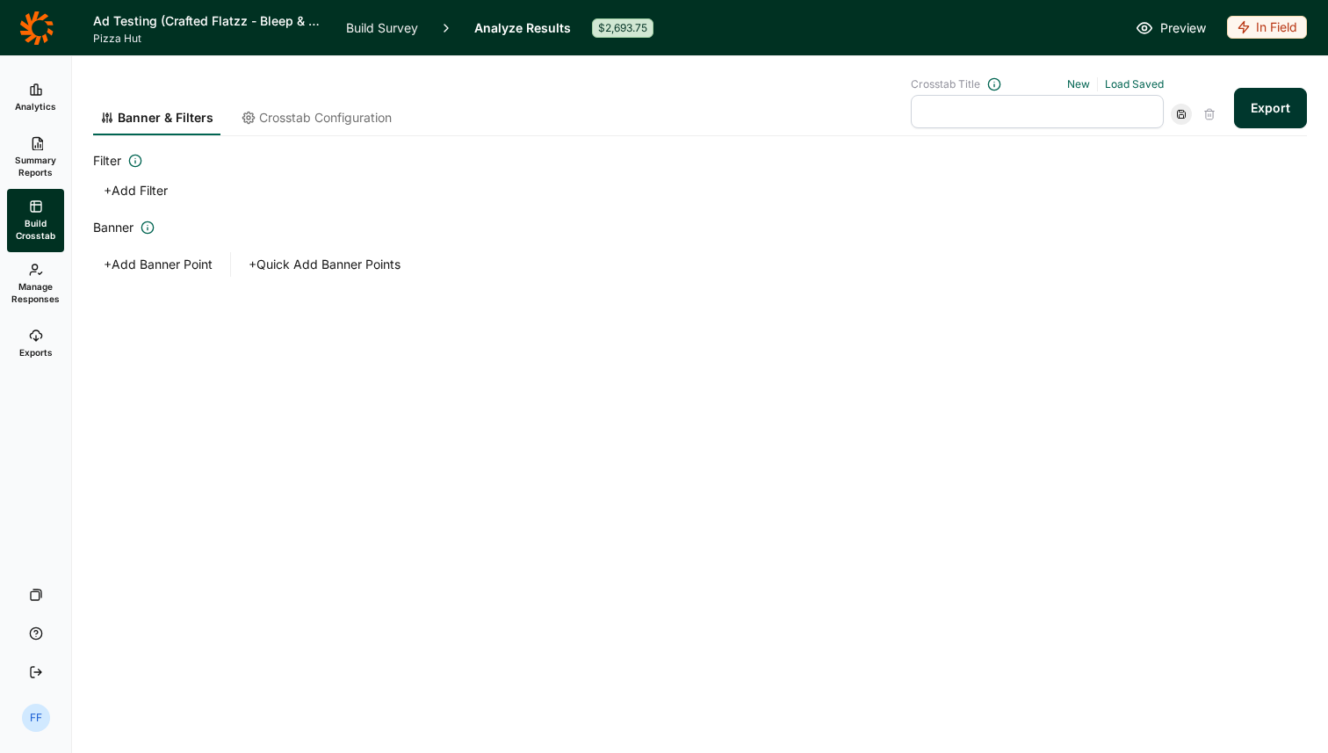
click at [356, 117] on span "Crosstab Configuration" at bounding box center [325, 118] width 133 height 18
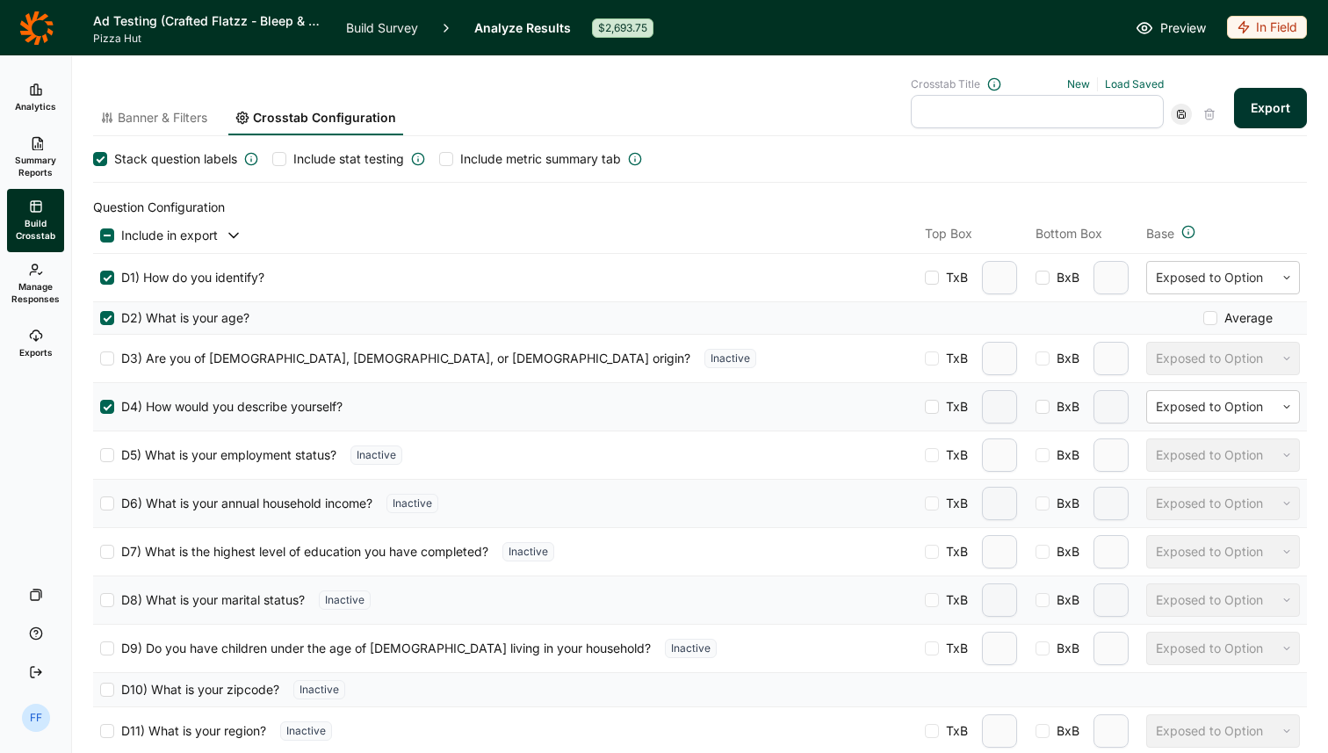
click at [726, 107] on div "Banner & Filters Crosstab Configuration Crosstab Title New Load Saved Export" at bounding box center [700, 106] width 1214 height 59
click at [31, 93] on icon at bounding box center [36, 90] width 14 height 14
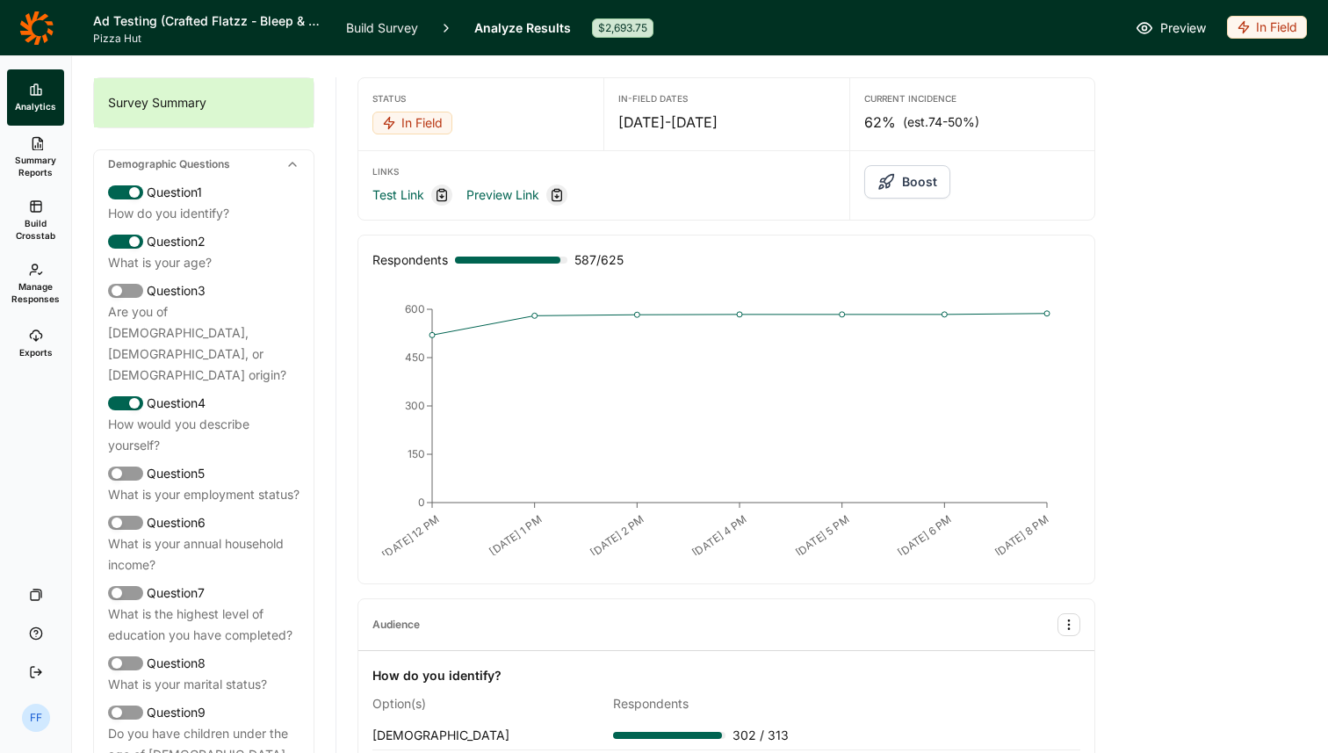
click at [45, 39] on icon at bounding box center [35, 27] width 33 height 33
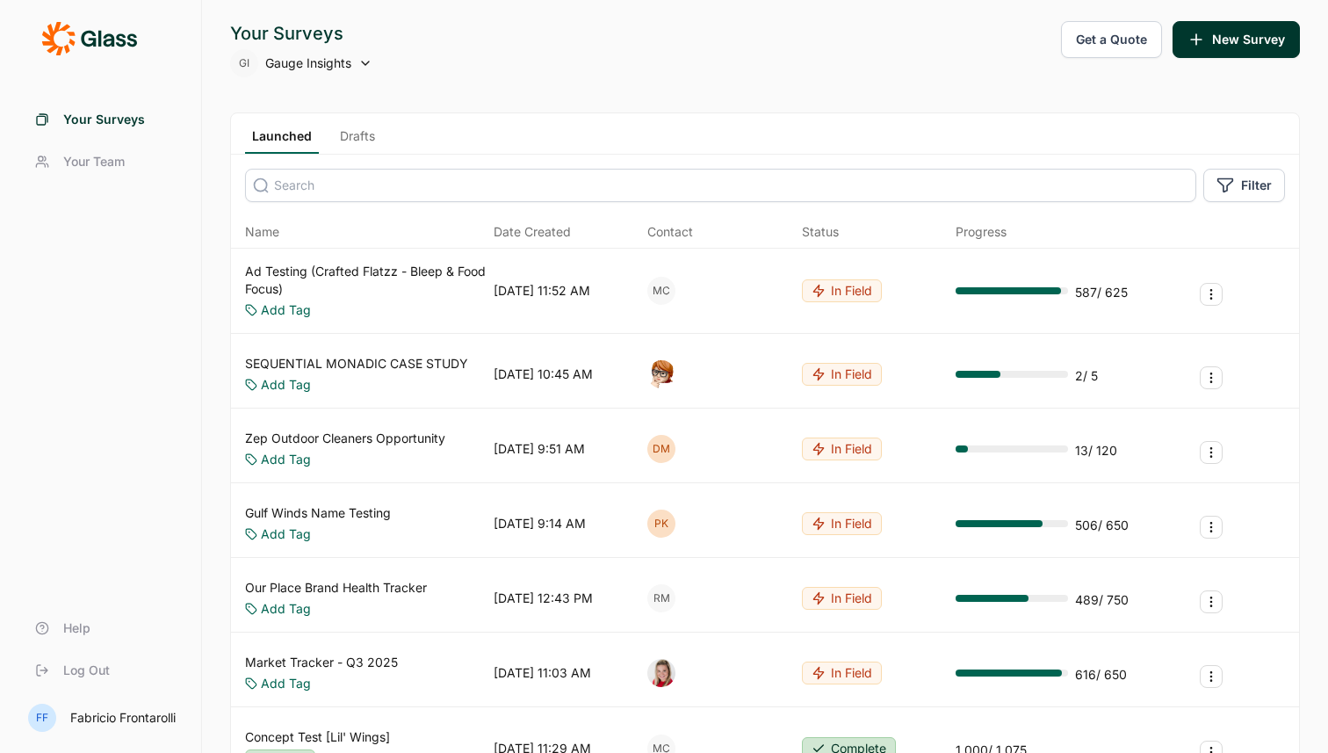
click at [341, 367] on link "SEQUENTIAL MONADIC CASE STUDY" at bounding box center [356, 364] width 223 height 18
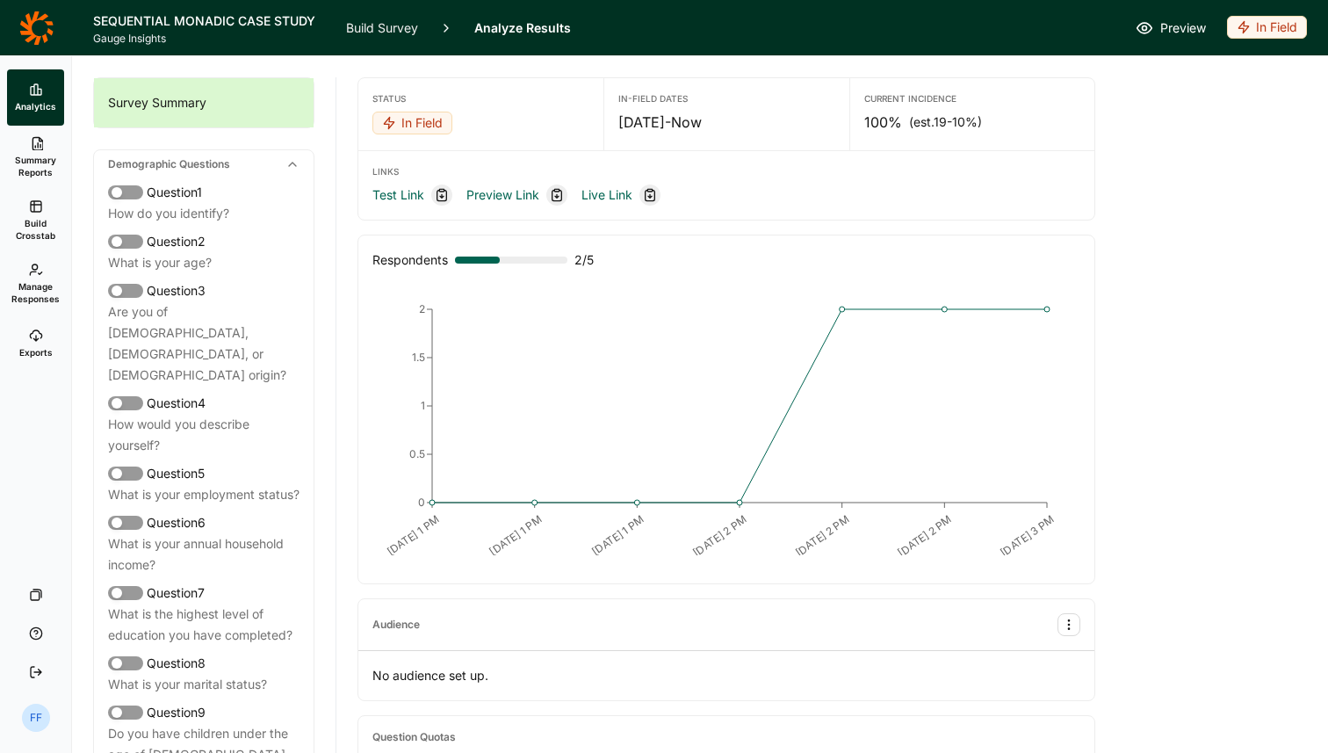
click at [40, 340] on icon at bounding box center [36, 336] width 14 height 14
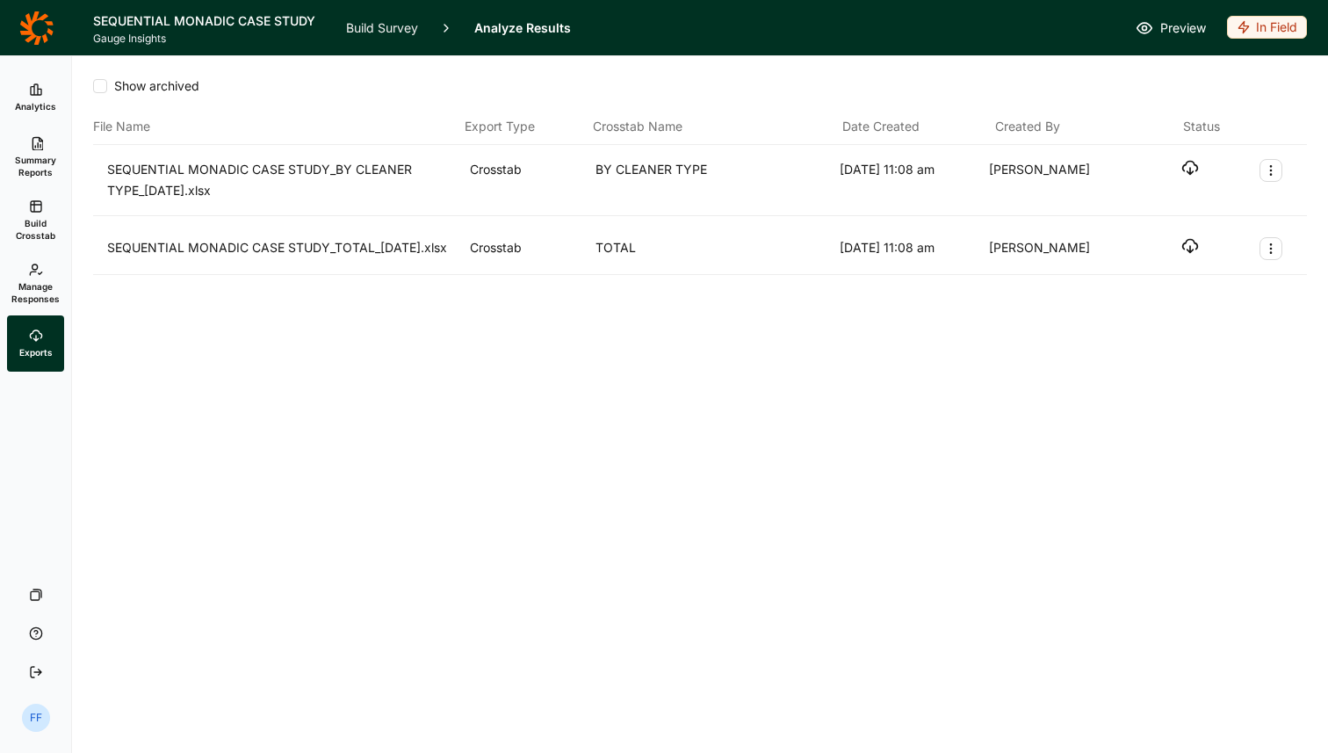
click at [31, 215] on link "Build Crosstab" at bounding box center [35, 220] width 57 height 63
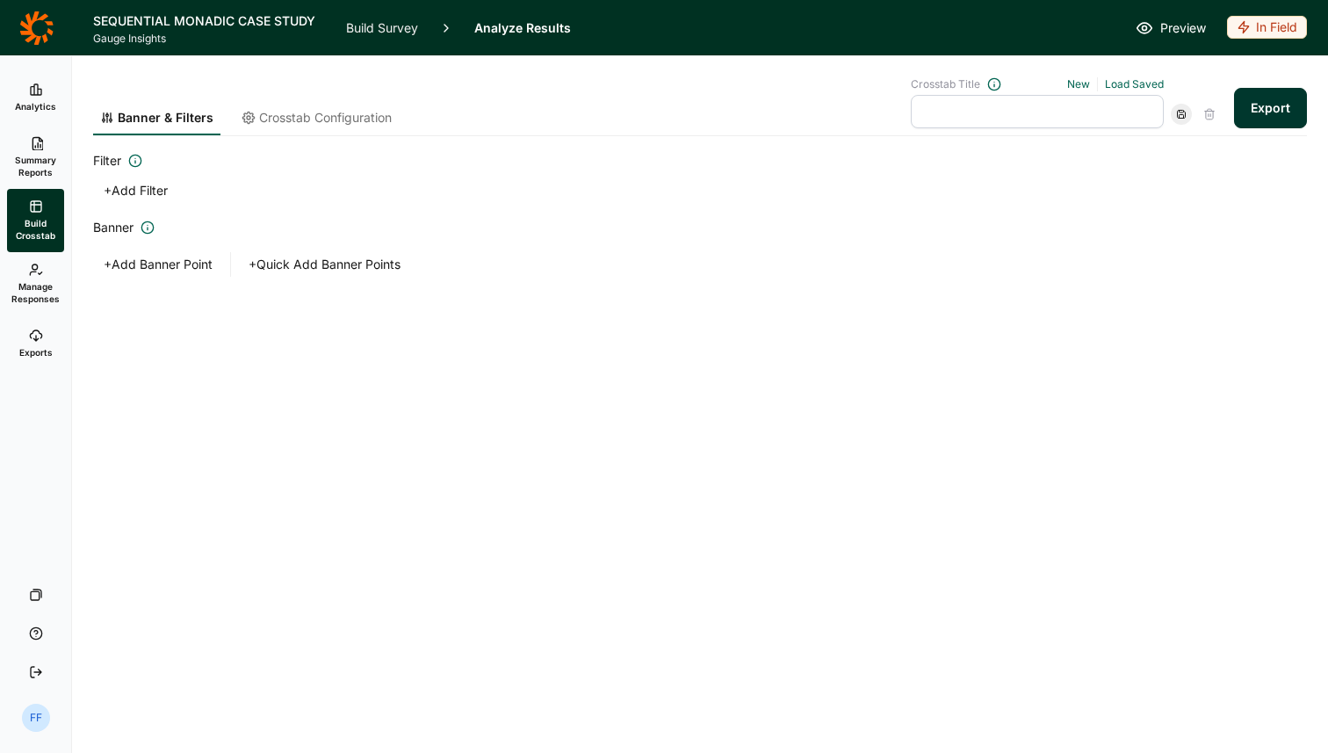
click at [285, 119] on span "Crosstab Configuration" at bounding box center [325, 118] width 133 height 18
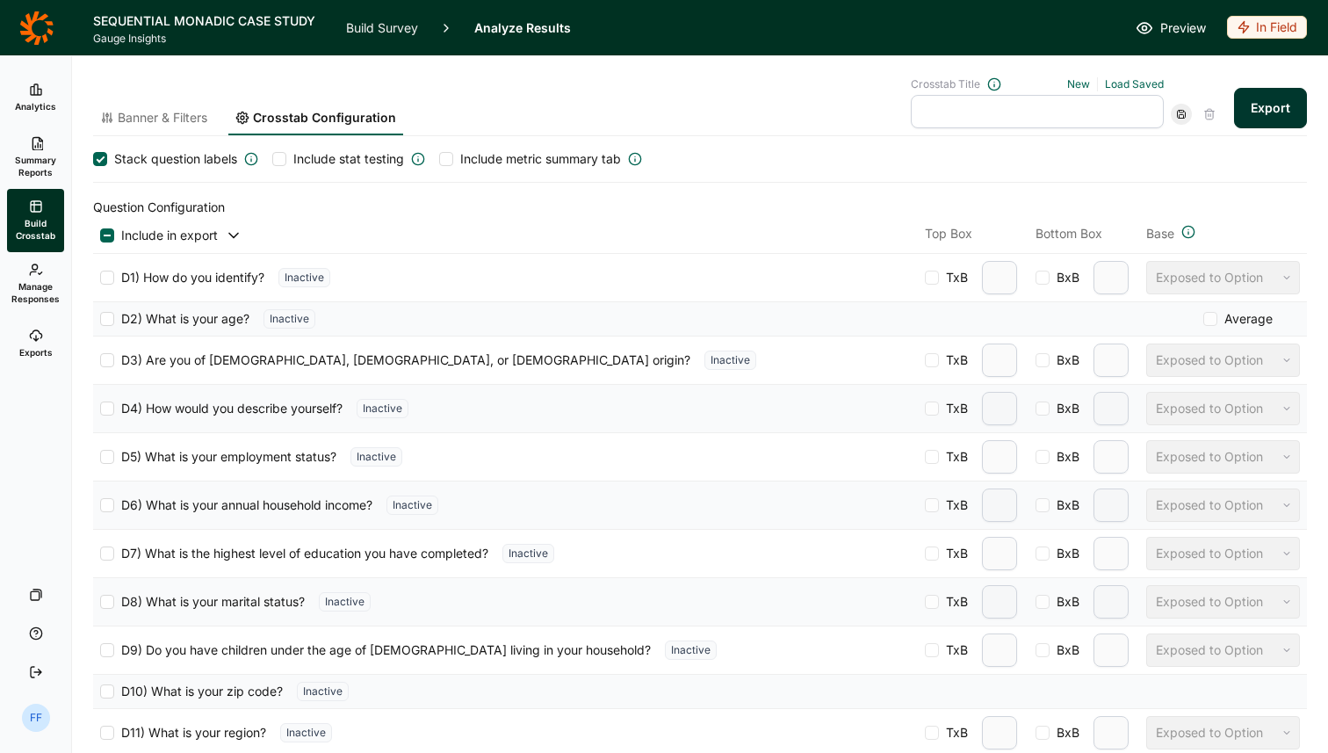
click at [679, 86] on div "Banner & Filters Crosstab Configuration Crosstab Title New Load Saved Export" at bounding box center [700, 106] width 1214 height 59
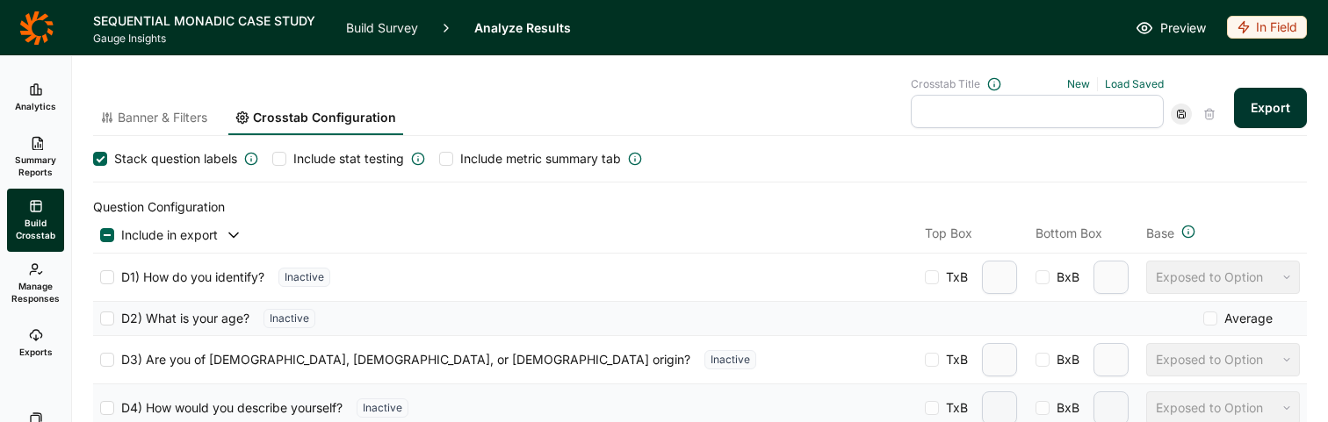
click at [1289, 105] on button "Export" at bounding box center [1270, 108] width 73 height 40
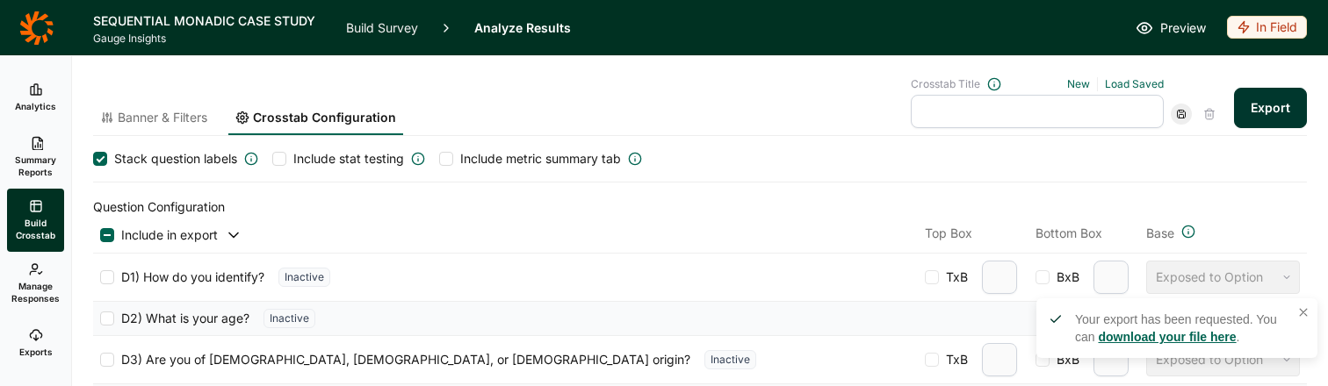
click at [23, 332] on link "Exports" at bounding box center [35, 343] width 57 height 56
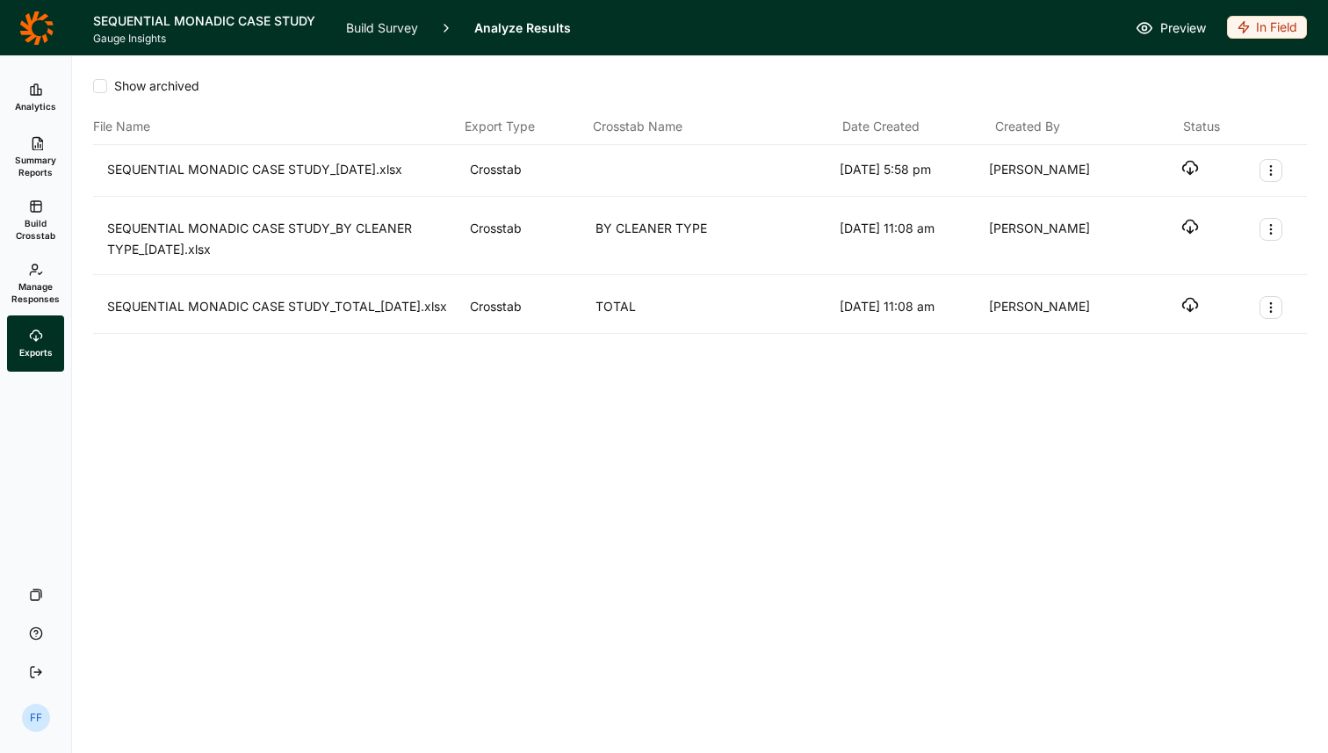
click at [1186, 159] on icon "button" at bounding box center [1190, 168] width 18 height 18
click at [1277, 183] on div "SEQUENTIAL MONADIC CASE STUDY_08.13.25.xlsx Crosstab 8/13/2025 5:58 pm Fabricio…" at bounding box center [700, 171] width 1214 height 52
click at [1274, 172] on icon "Export Actions" at bounding box center [1271, 170] width 14 height 14
click at [1153, 212] on button "Archive" at bounding box center [1177, 212] width 199 height 39
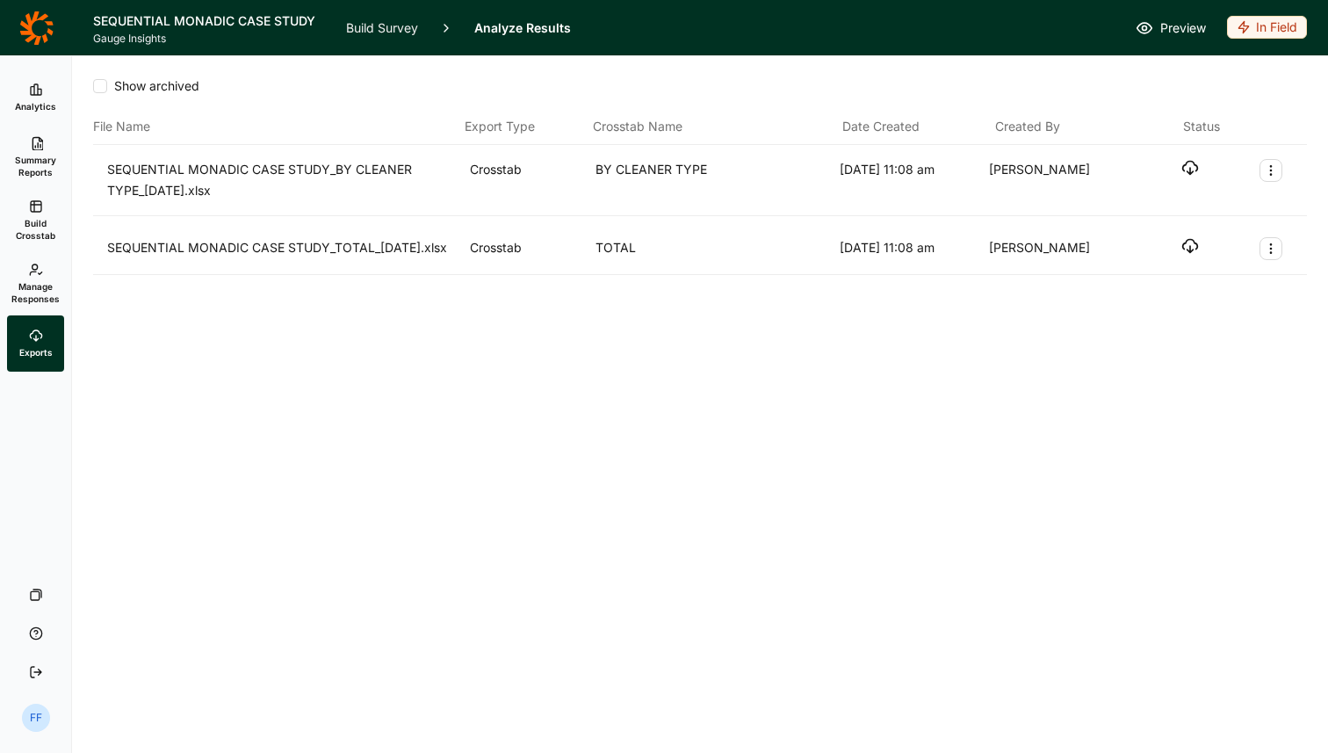
click at [40, 213] on icon at bounding box center [36, 206] width 14 height 14
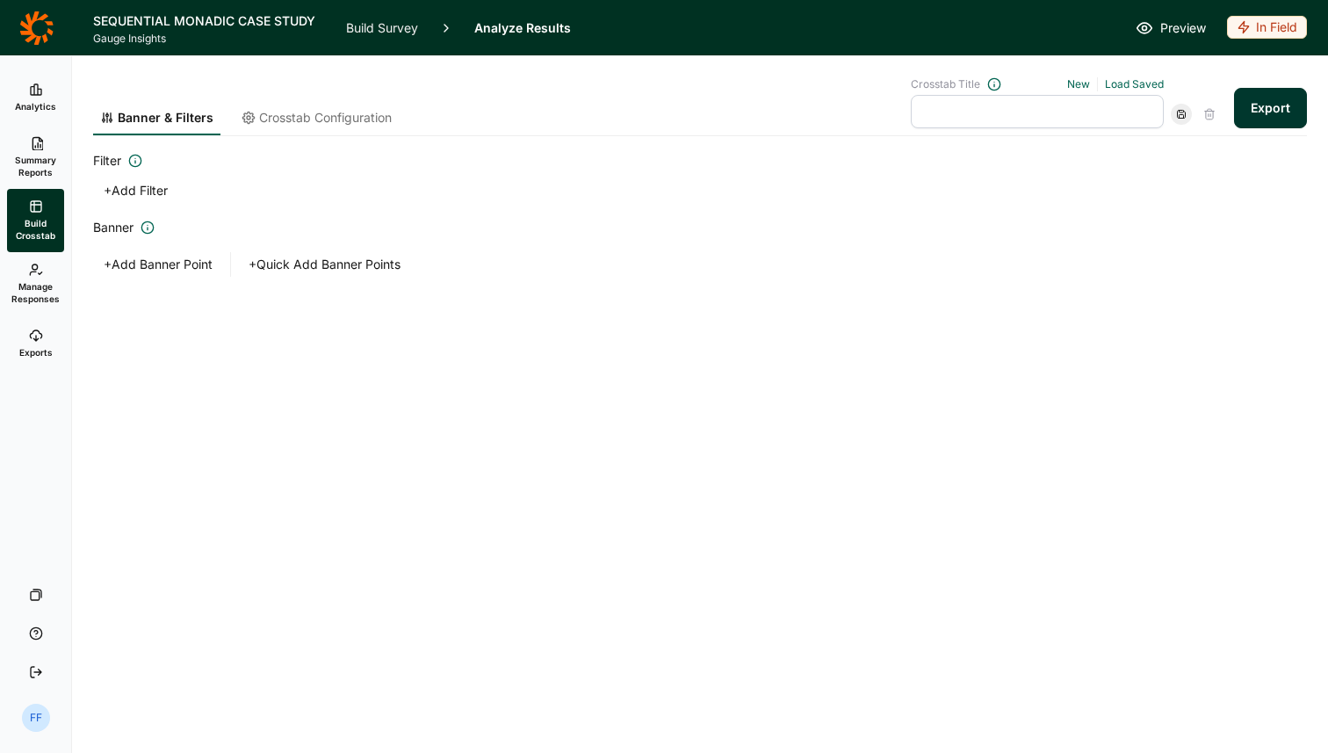
click at [27, 173] on span "Summary Reports" at bounding box center [35, 166] width 43 height 25
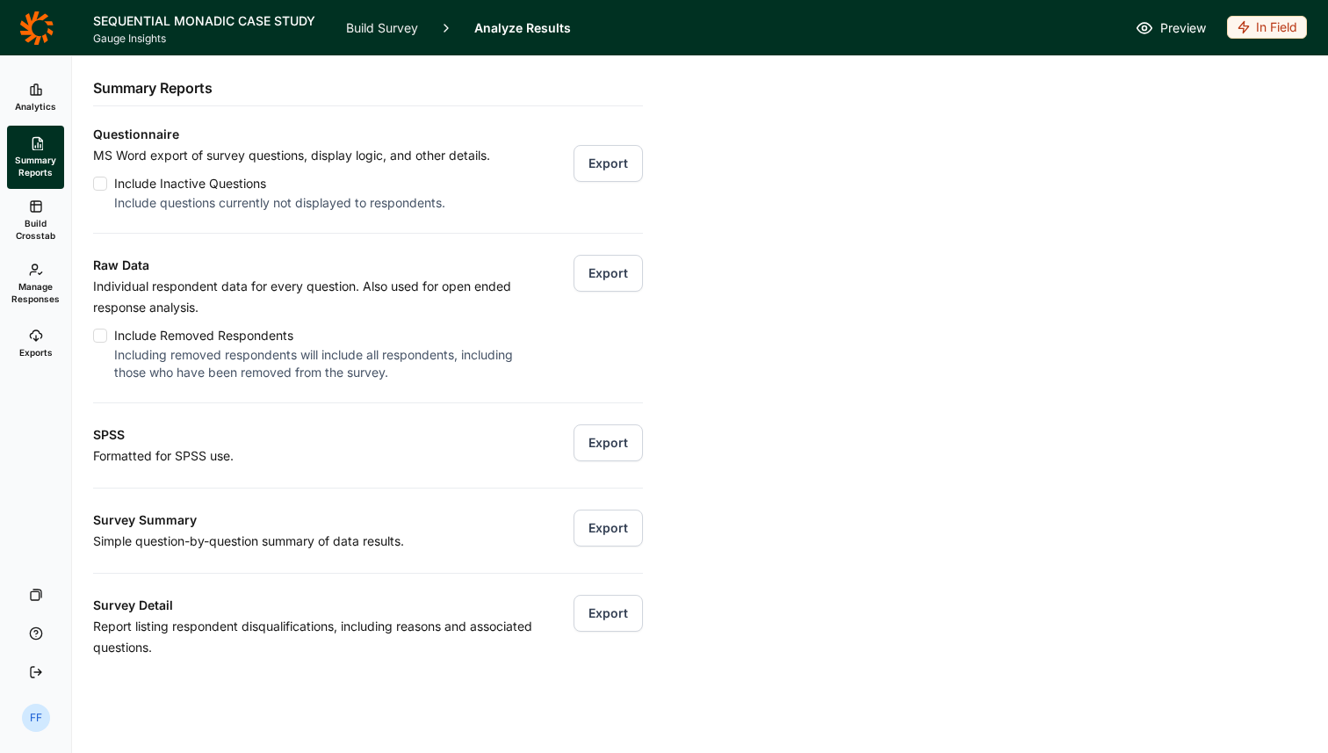
click at [39, 217] on span "Build Crosstab" at bounding box center [35, 229] width 43 height 25
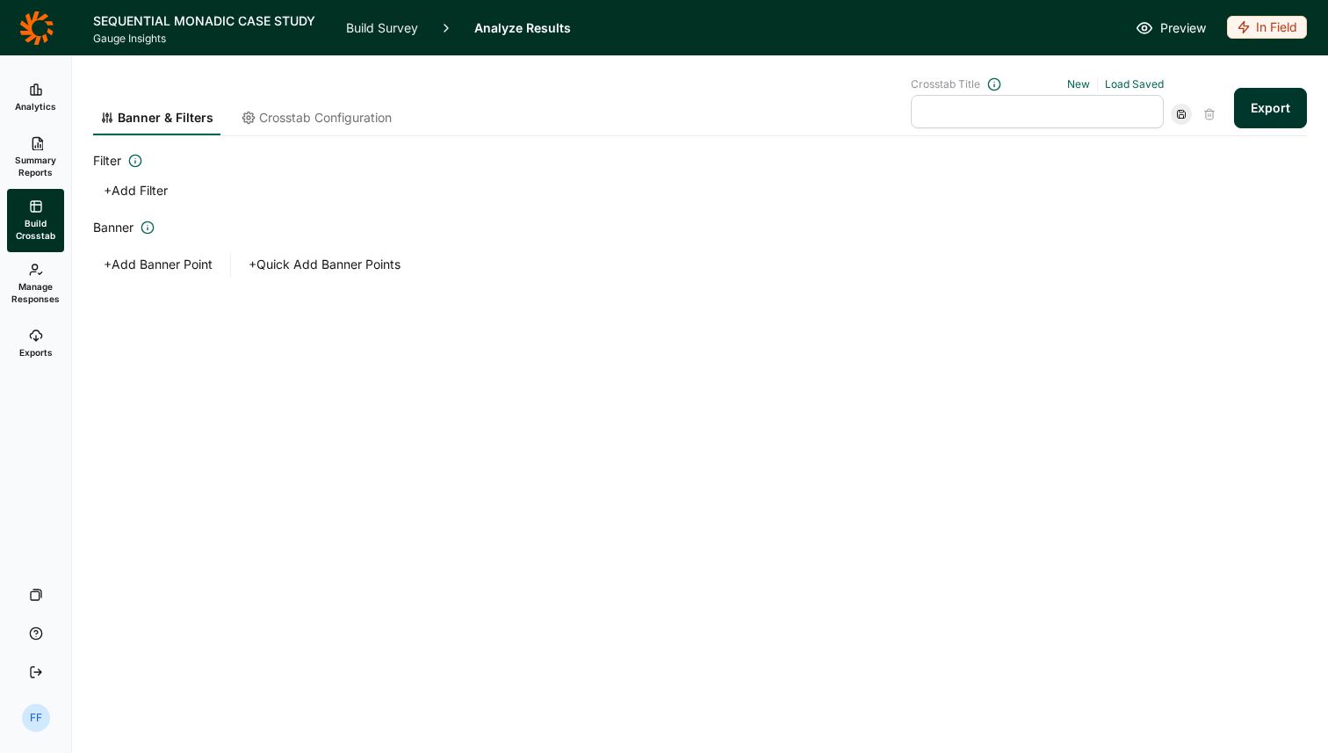
click at [314, 113] on span "Crosstab Configuration" at bounding box center [325, 118] width 133 height 18
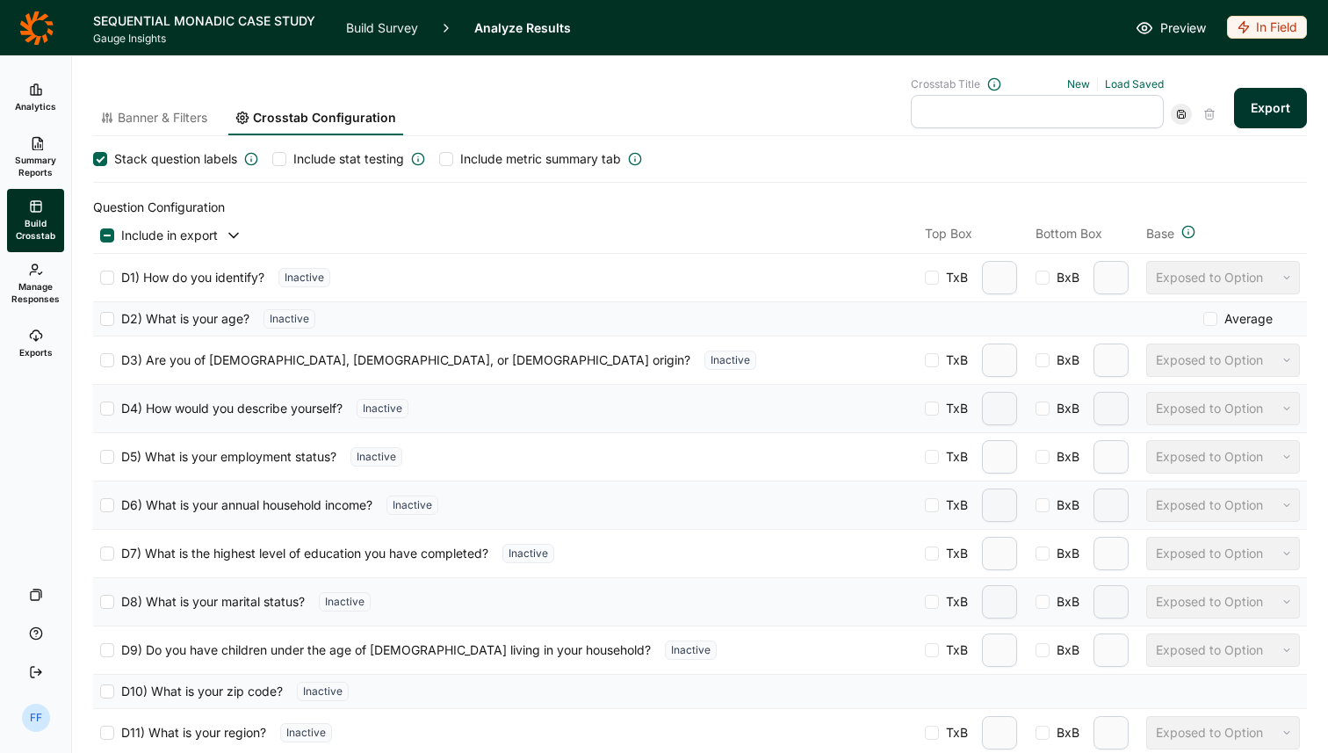
click at [841, 64] on div "Banner & Filters Crosstab Configuration Crosstab Title New Load Saved Export" at bounding box center [700, 96] width 1214 height 80
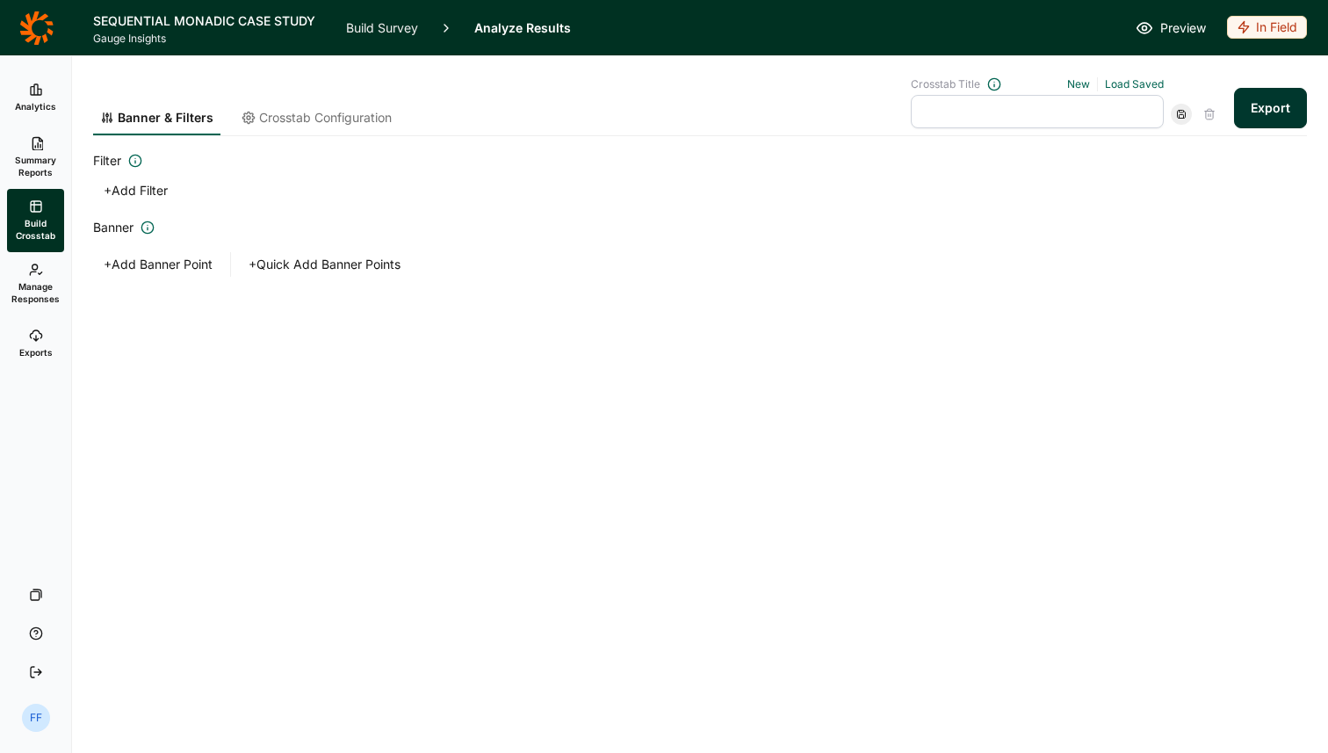
click at [266, 119] on span "Crosstab Configuration" at bounding box center [325, 118] width 133 height 18
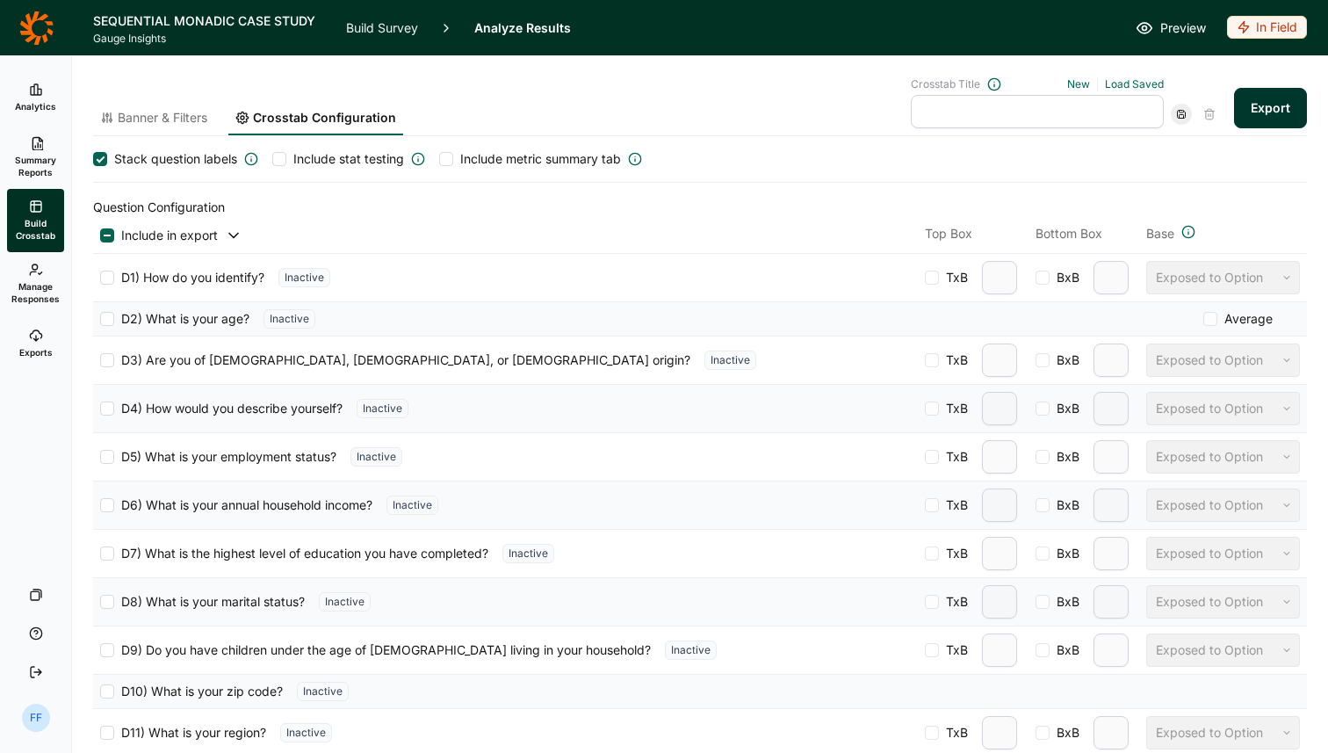
click at [185, 117] on span "Banner & Filters" at bounding box center [163, 118] width 90 height 18
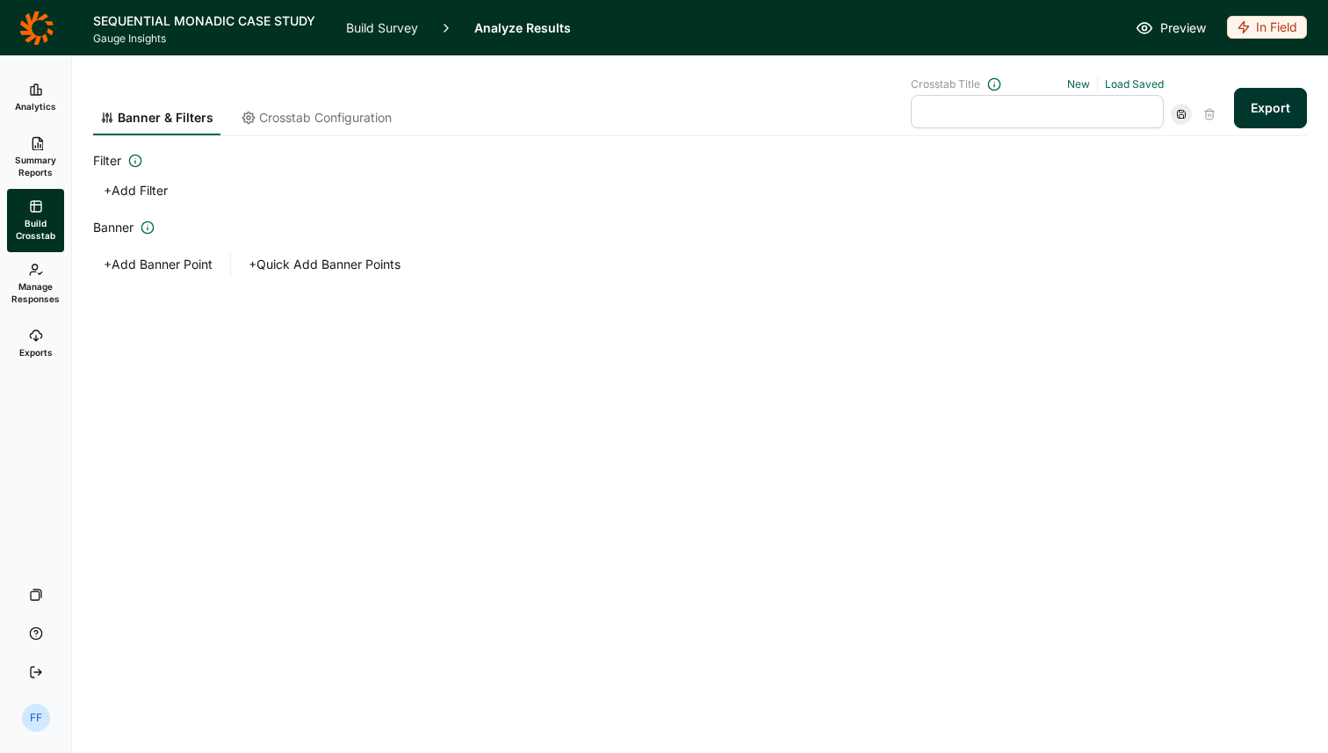
click at [29, 93] on icon at bounding box center [36, 90] width 14 height 14
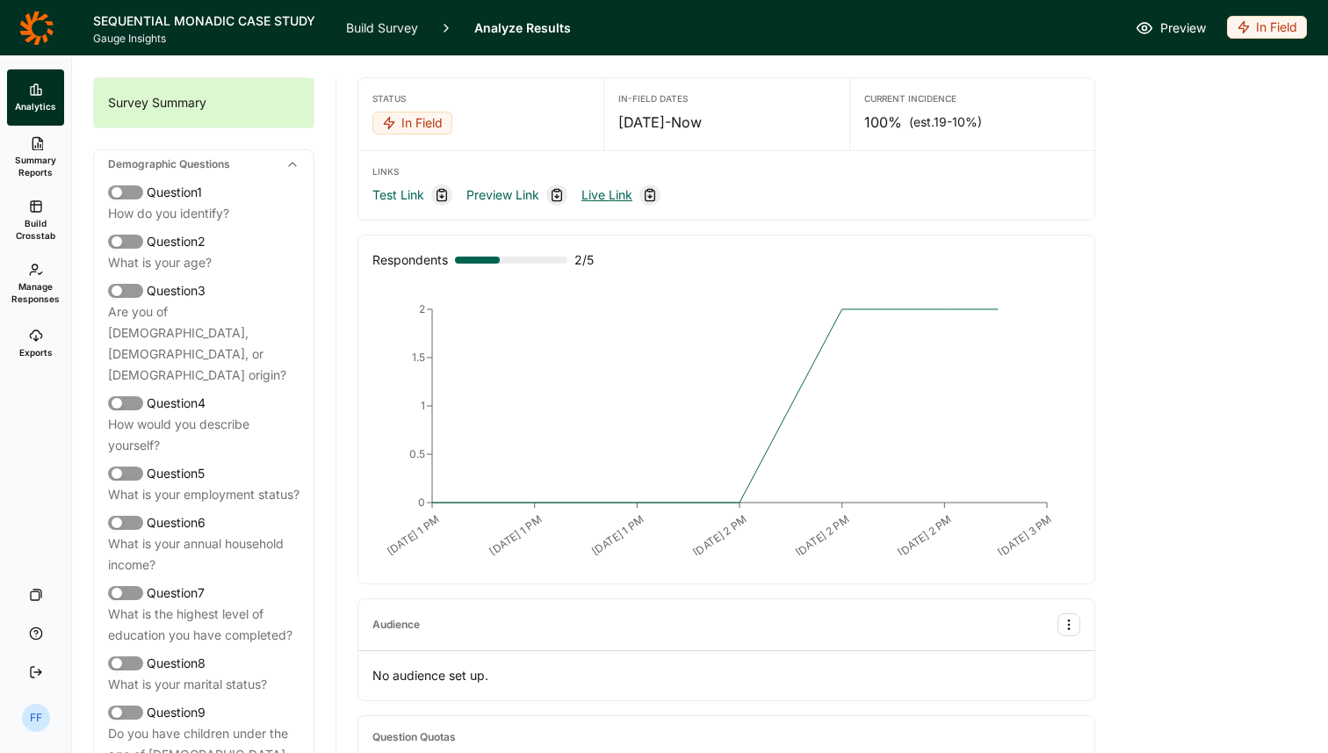
click at [609, 197] on link "Live Link" at bounding box center [606, 194] width 51 height 21
click at [701, 25] on div "Preview In Field" at bounding box center [949, 28] width 715 height 25
click at [29, 29] on icon at bounding box center [35, 27] width 33 height 33
